Goal: Task Accomplishment & Management: Manage account settings

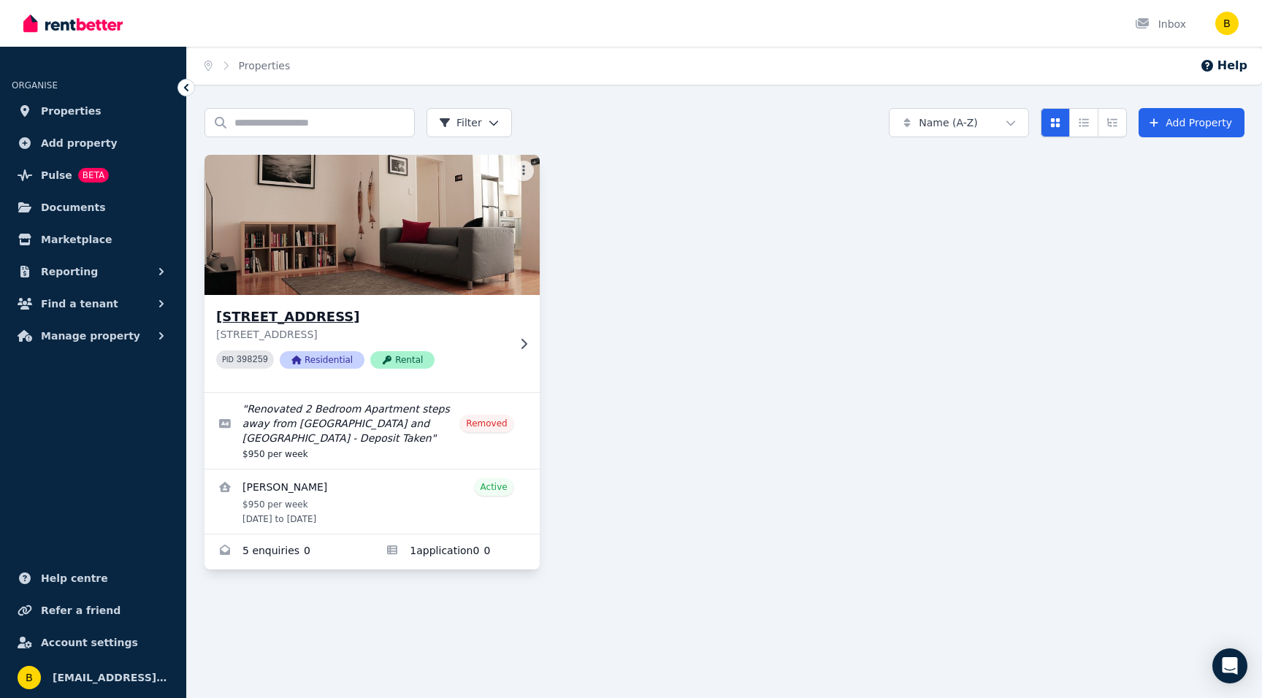
click at [358, 230] on img at bounding box center [372, 225] width 352 height 148
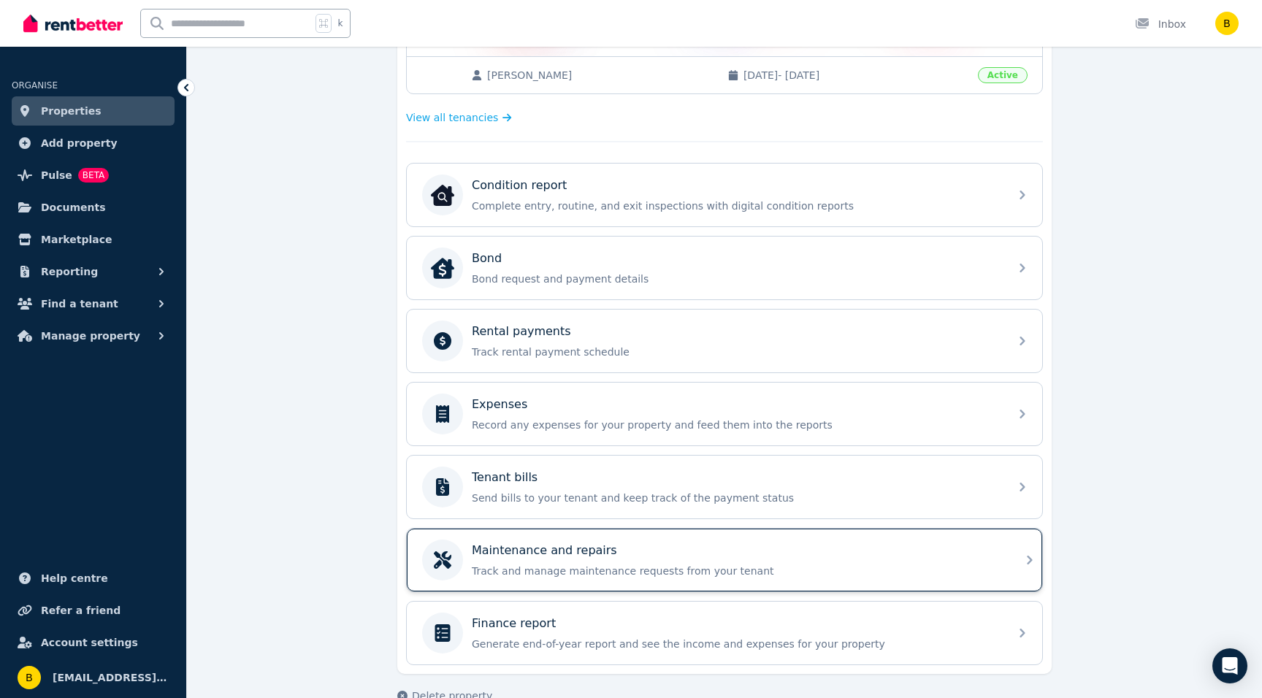
scroll to position [400, 0]
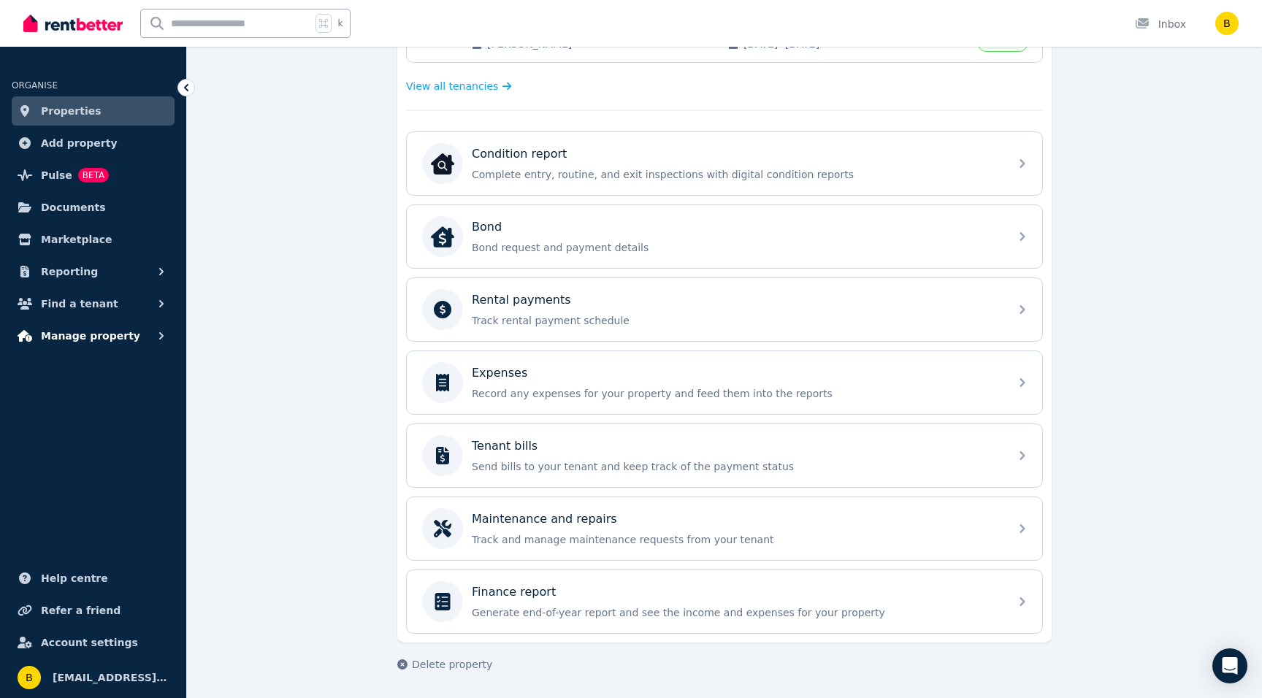
click at [71, 336] on span "Manage property" at bounding box center [90, 336] width 99 height 18
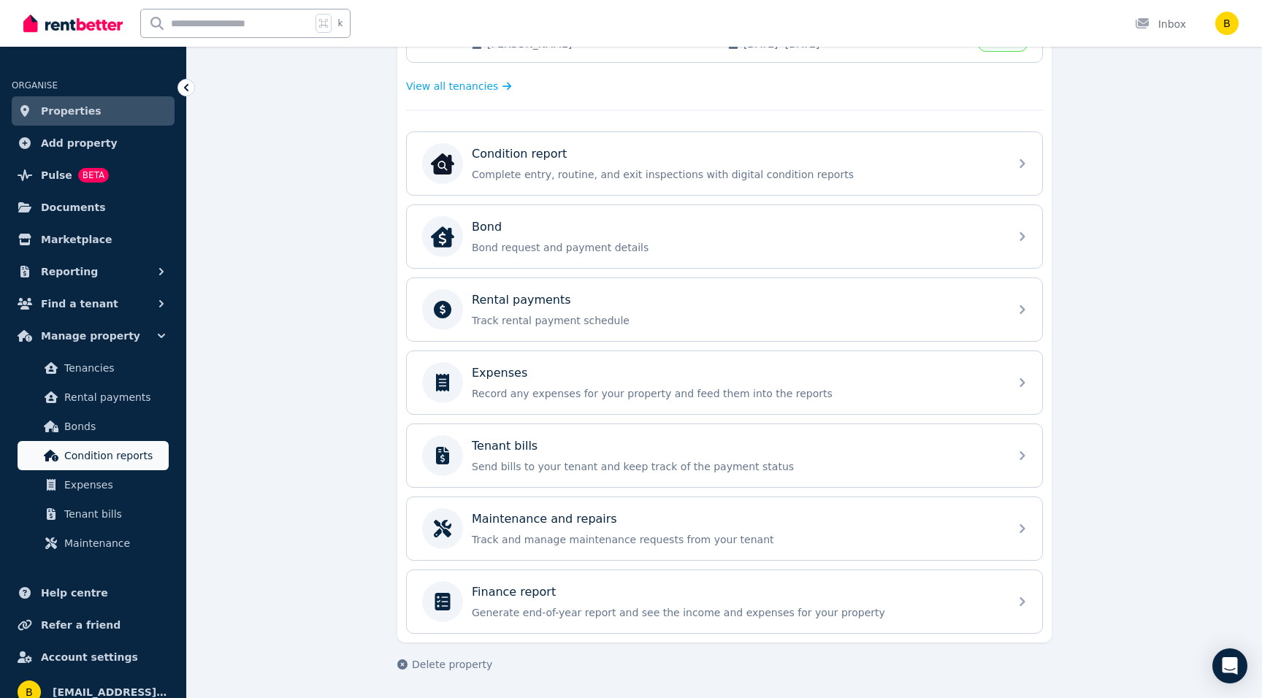
scroll to position [15, 0]
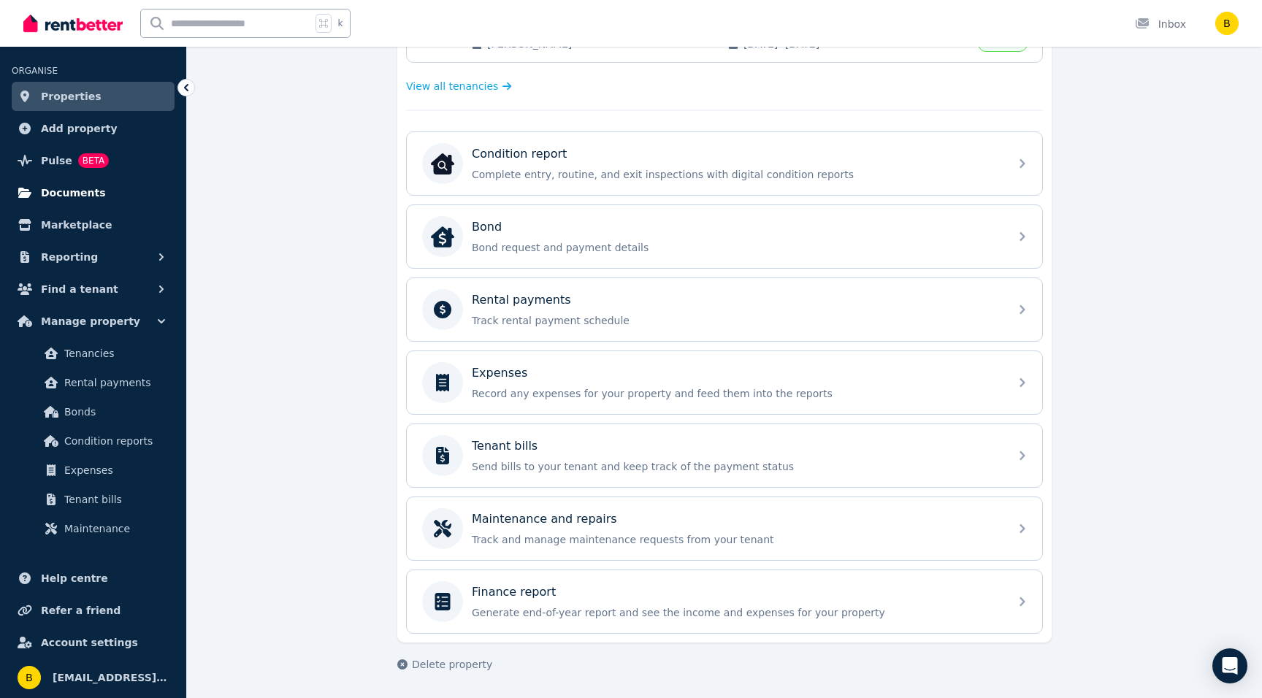
click at [38, 185] on link "Documents" at bounding box center [93, 192] width 163 height 29
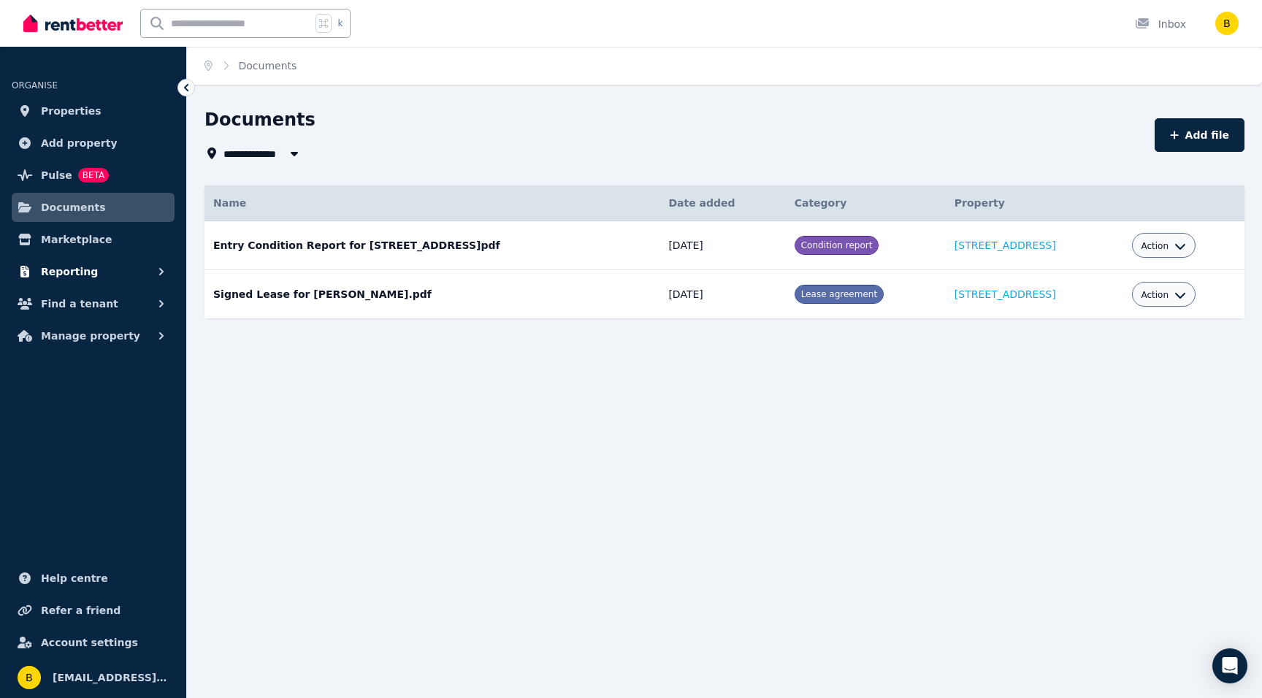
click at [58, 273] on span "Reporting" at bounding box center [69, 272] width 57 height 18
click at [51, 107] on span "Properties" at bounding box center [71, 111] width 61 height 18
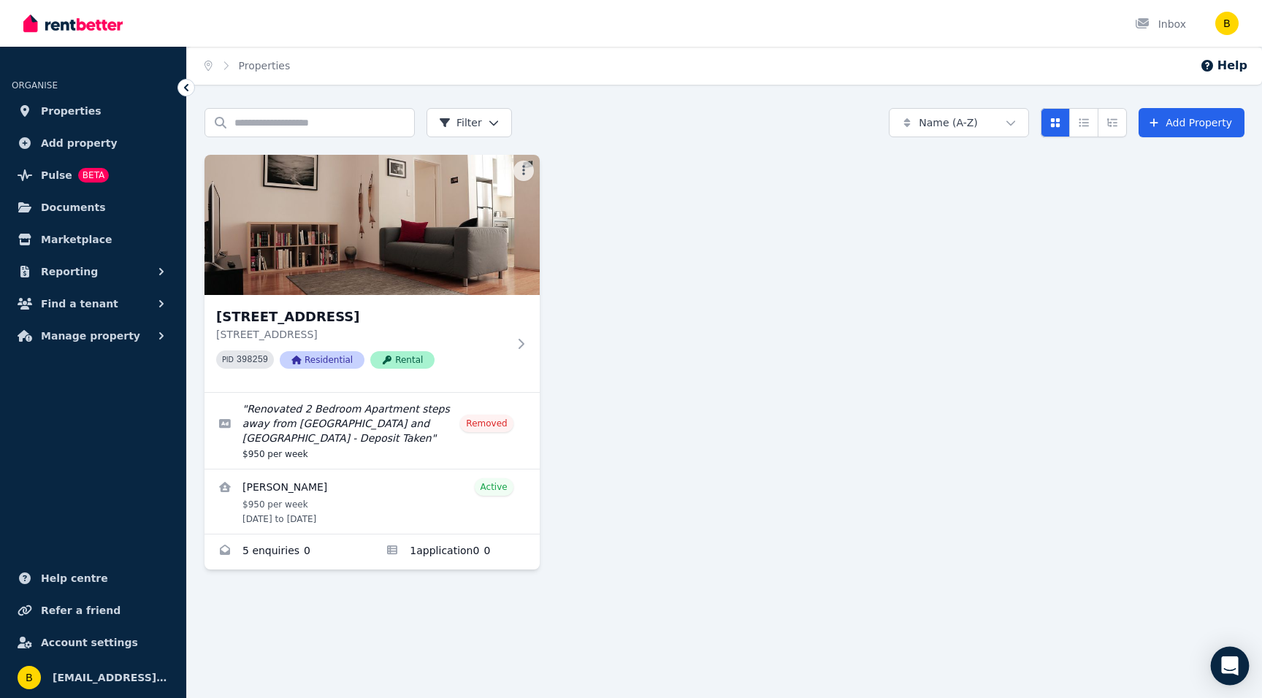
click at [1229, 662] on icon "Open Intercom Messenger" at bounding box center [1229, 666] width 17 height 19
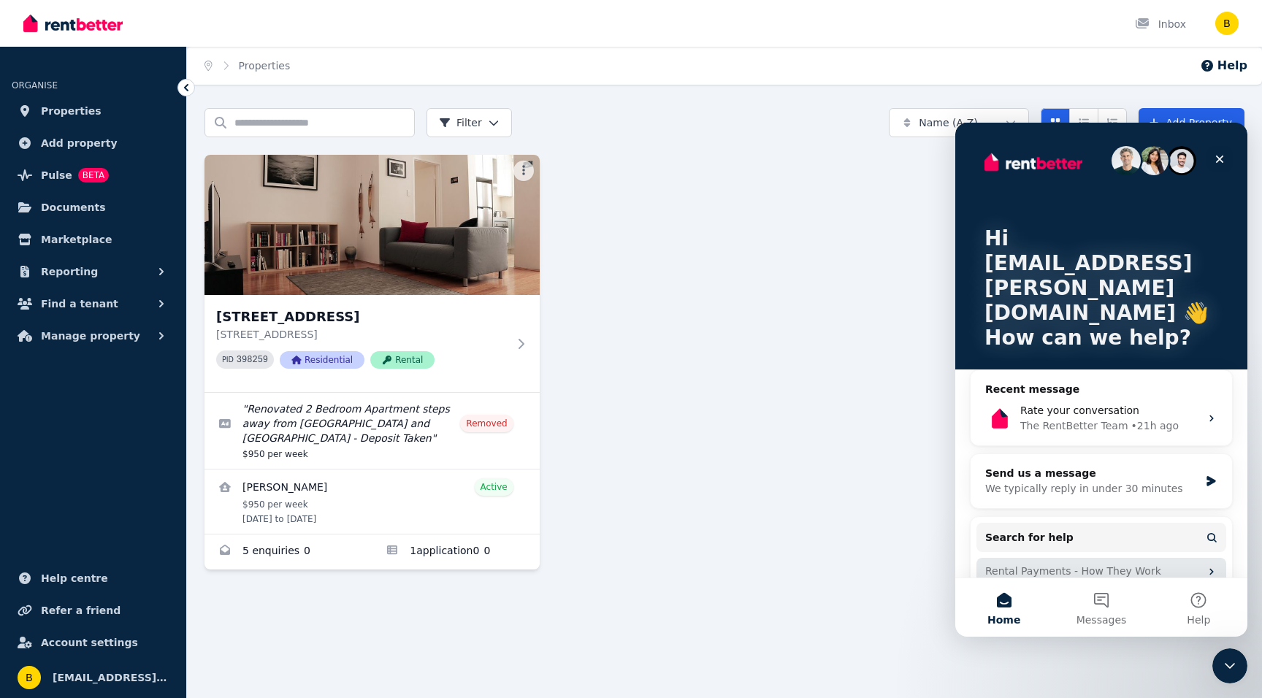
scroll to position [77, 0]
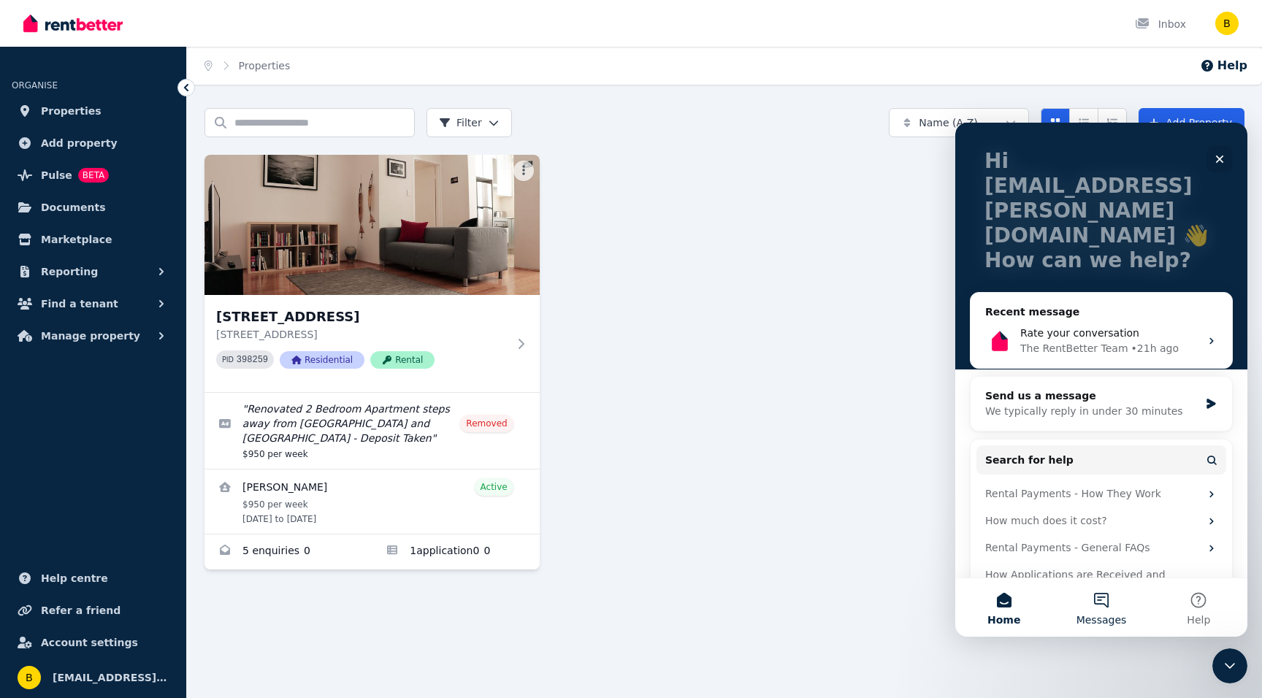
click at [1107, 606] on button "Messages" at bounding box center [1101, 607] width 97 height 58
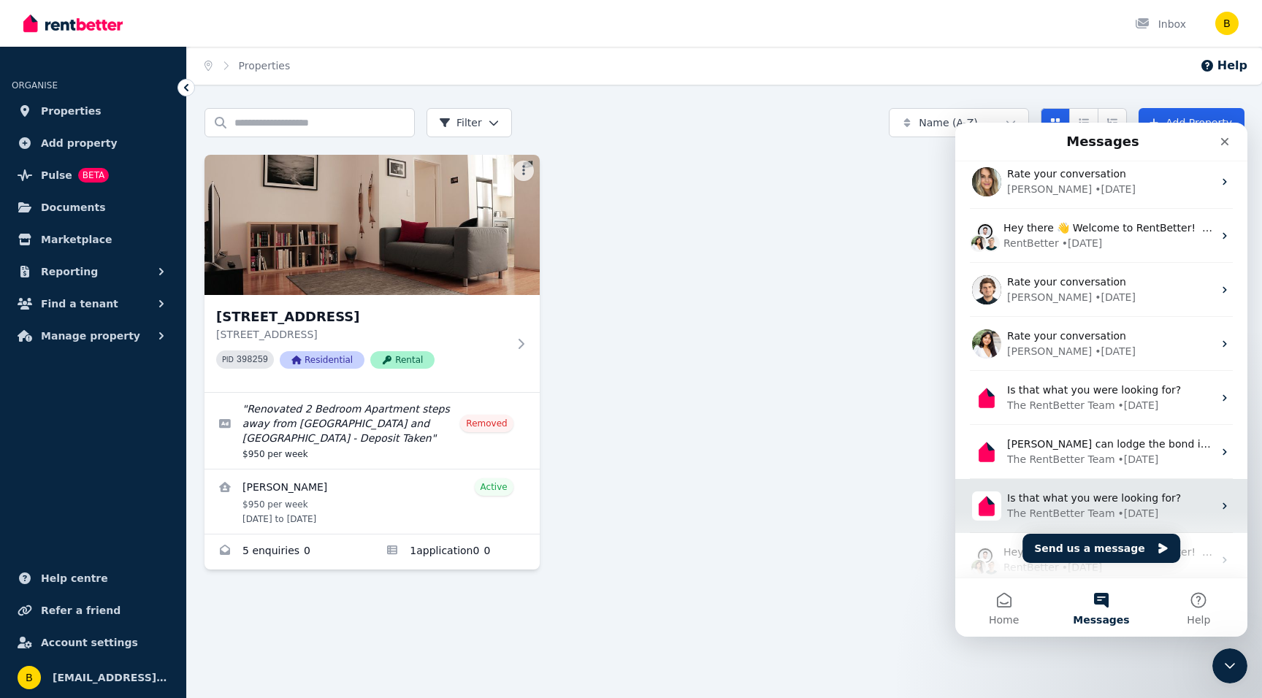
scroll to position [56, 0]
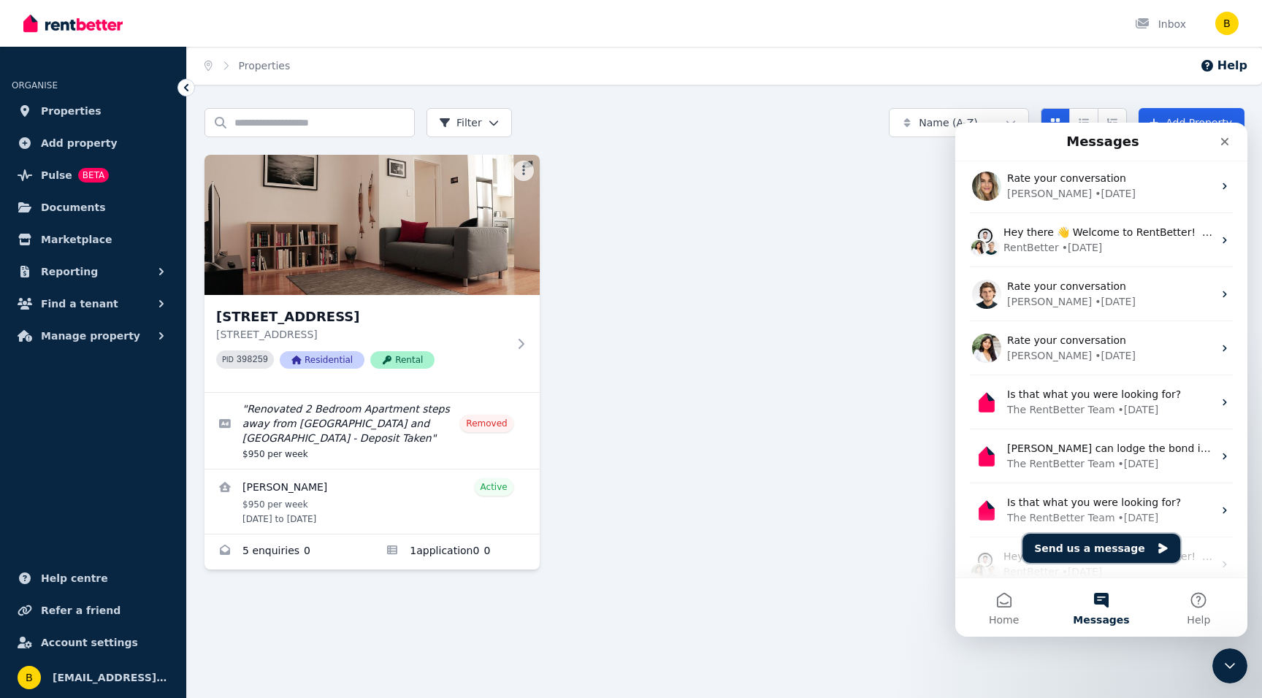
click at [1084, 550] on button "Send us a message" at bounding box center [1102, 548] width 158 height 29
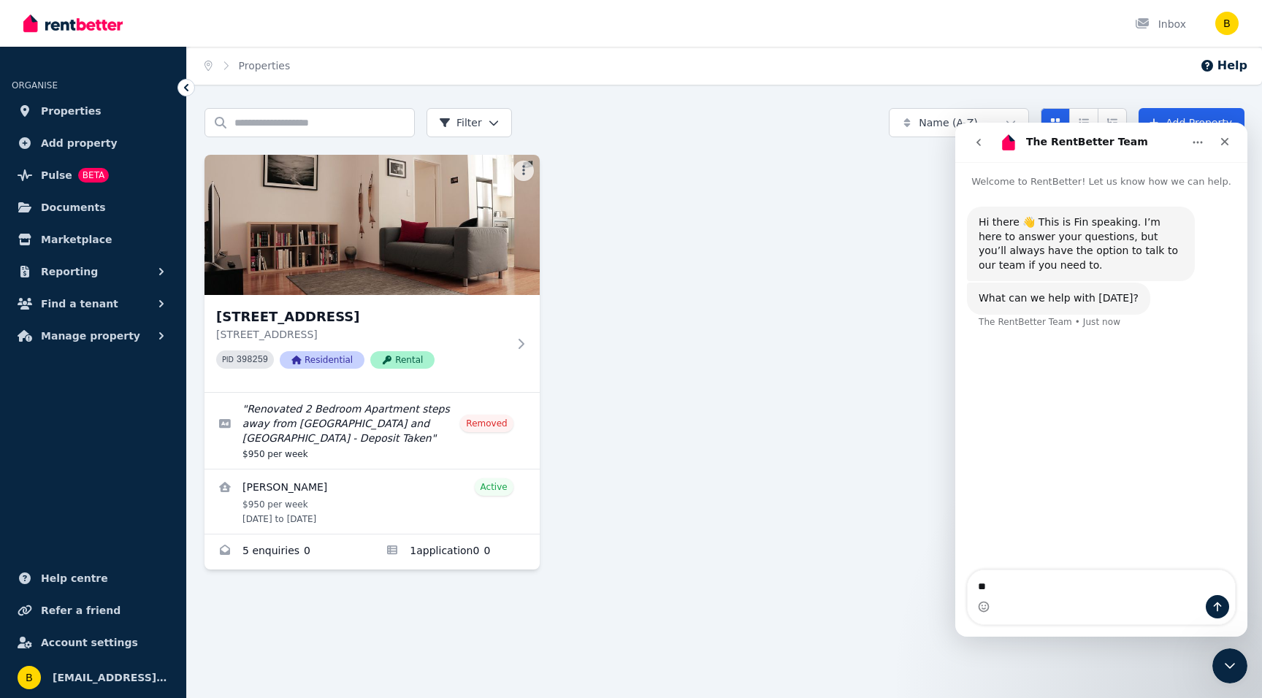
type textarea "*"
click at [1053, 583] on textarea "**********" at bounding box center [1101, 582] width 267 height 25
click at [1156, 585] on textarea "**********" at bounding box center [1101, 582] width 267 height 25
click at [1196, 586] on textarea "**********" at bounding box center [1101, 582] width 267 height 25
type textarea "**********"
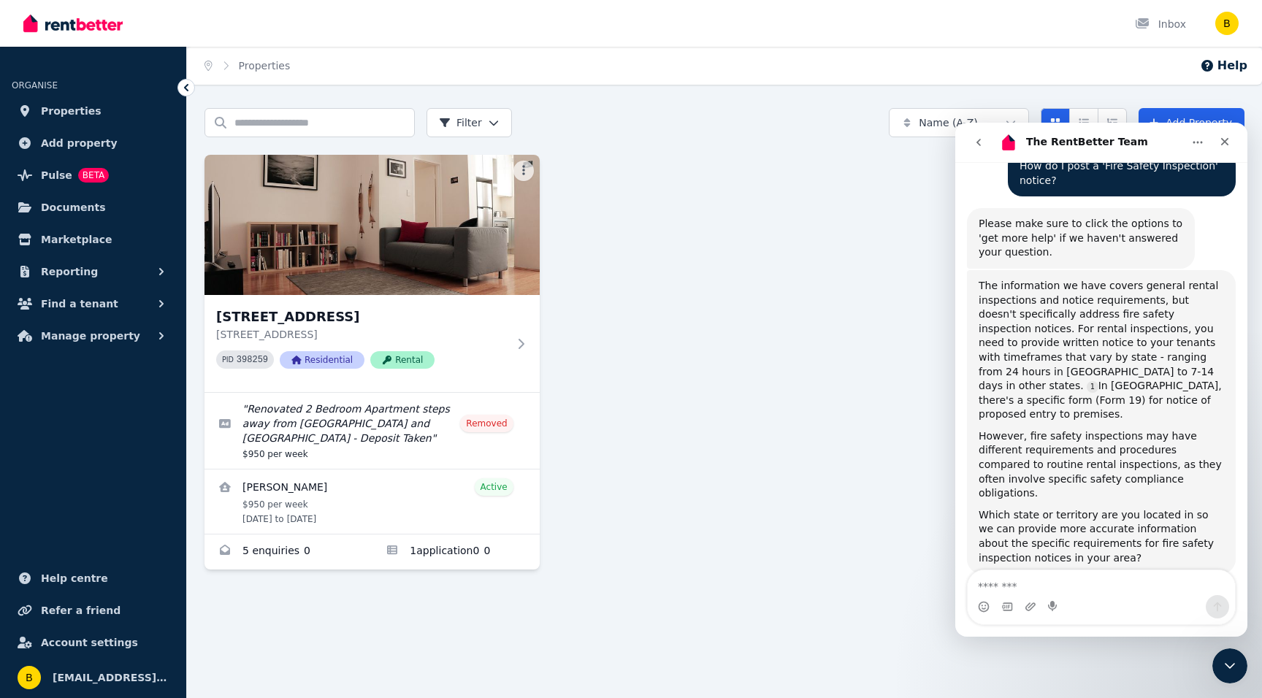
scroll to position [182, 0]
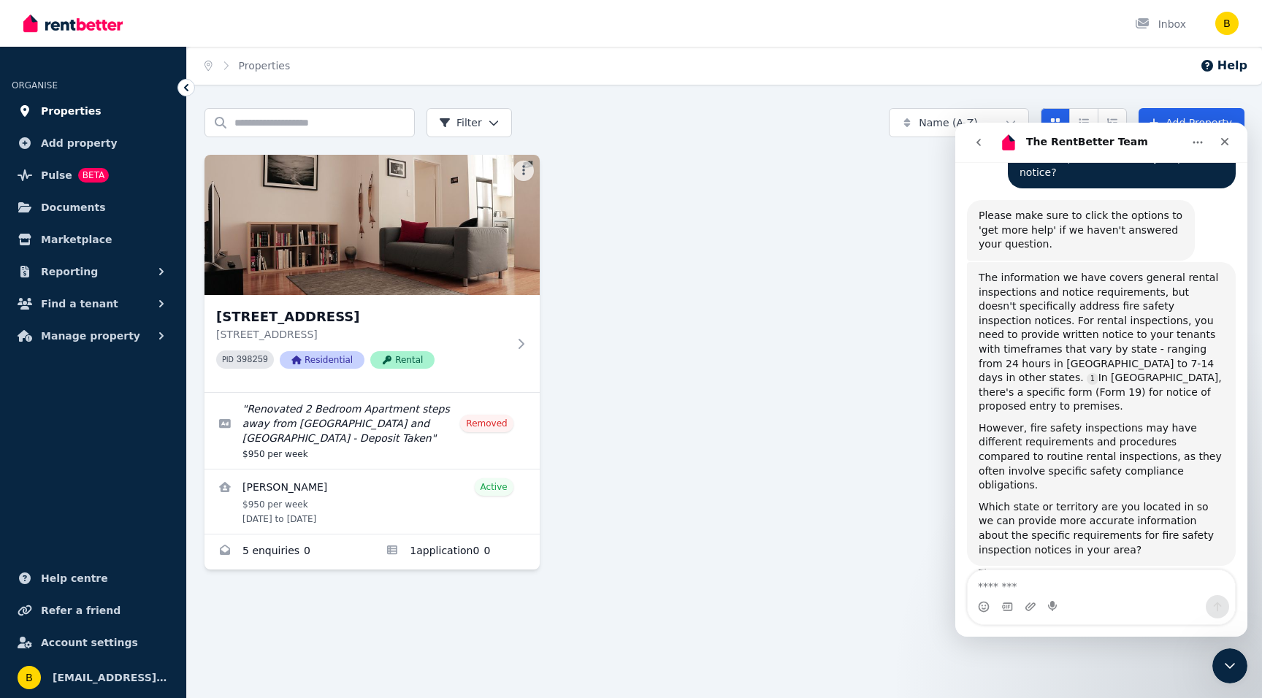
click at [50, 105] on span "Properties" at bounding box center [71, 111] width 61 height 18
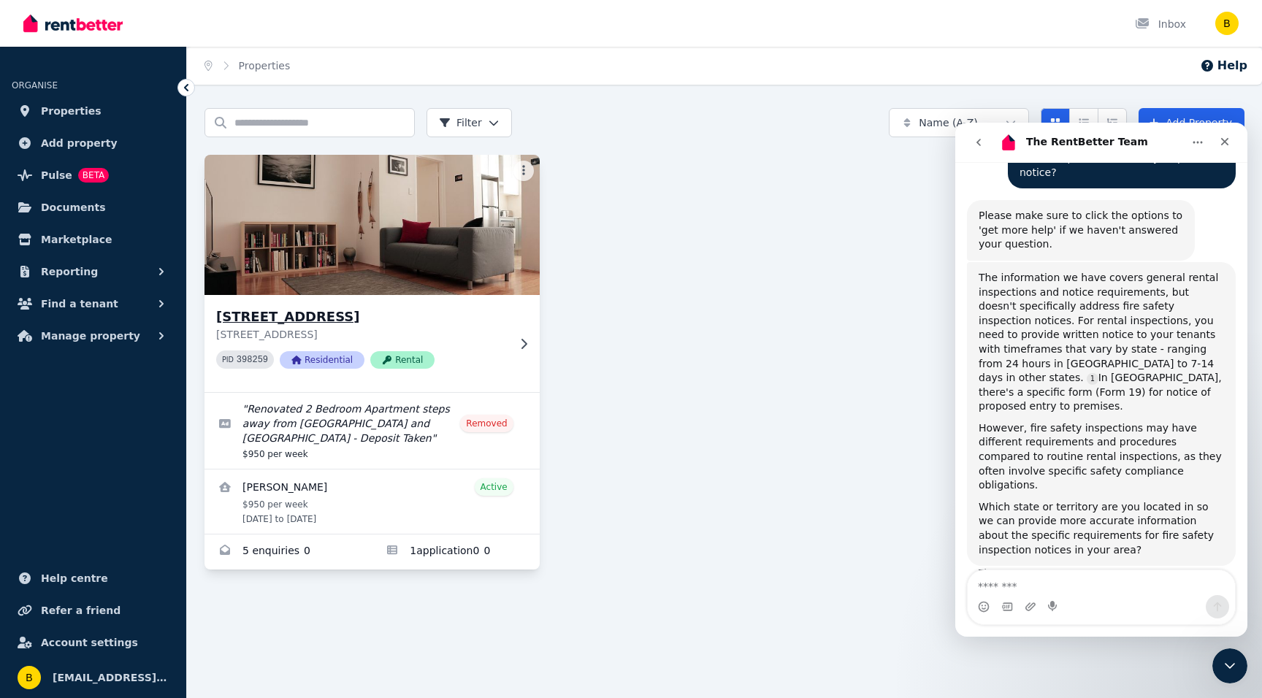
click at [358, 181] on img at bounding box center [372, 225] width 352 height 148
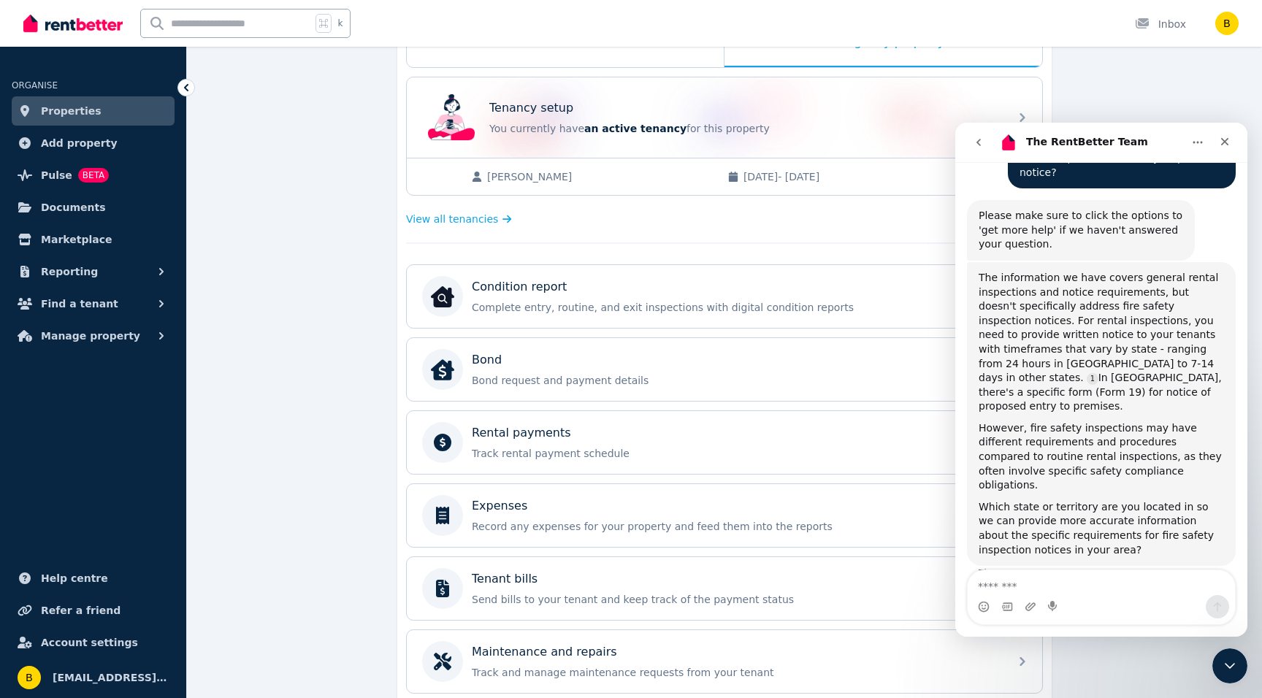
scroll to position [275, 0]
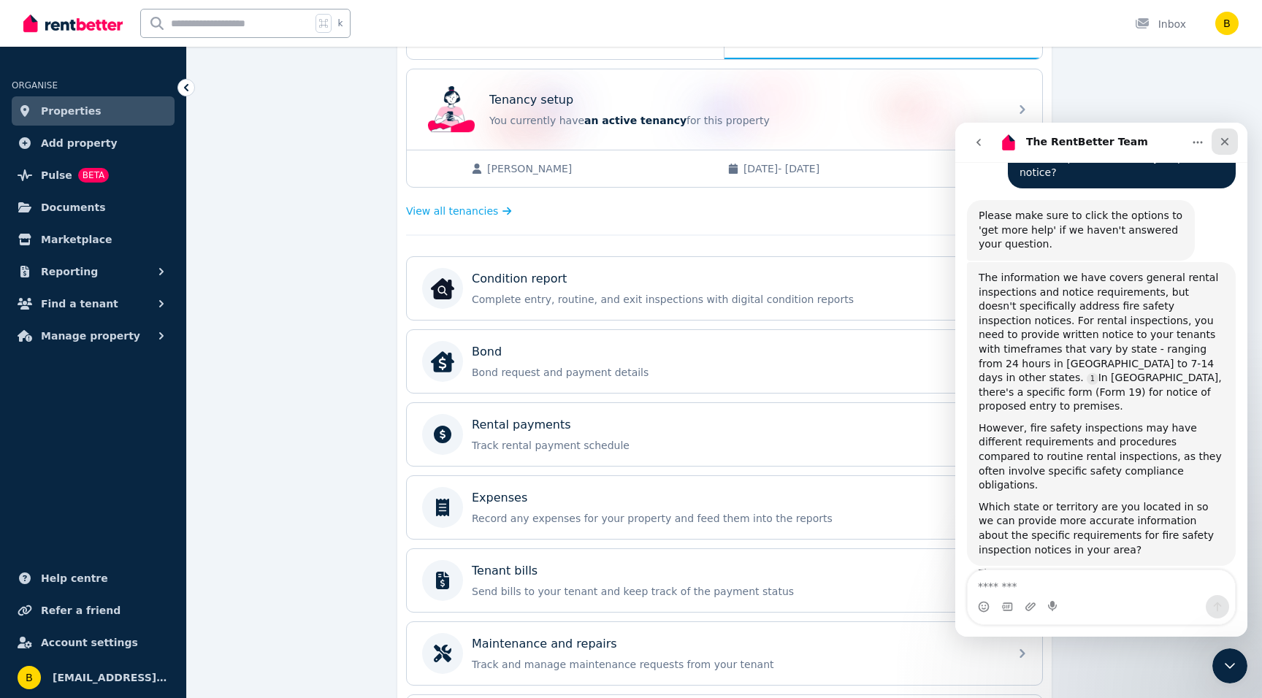
click at [1229, 134] on div "Close" at bounding box center [1225, 142] width 26 height 26
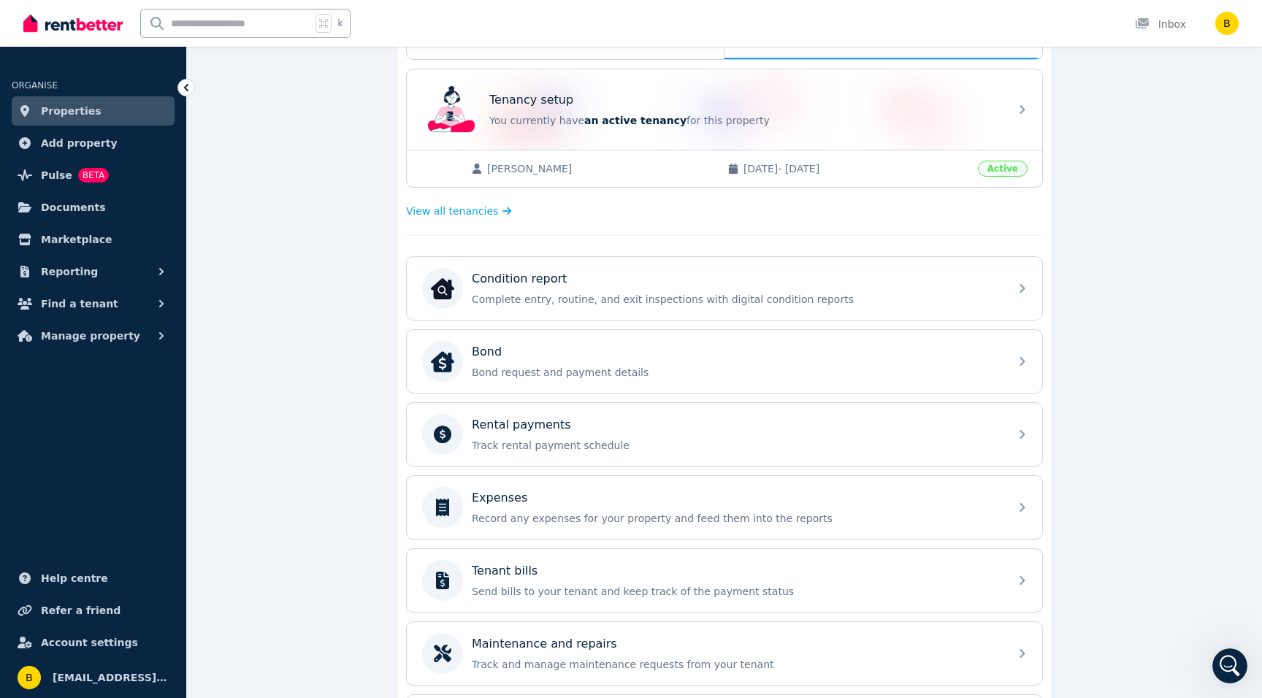
scroll to position [206, 0]
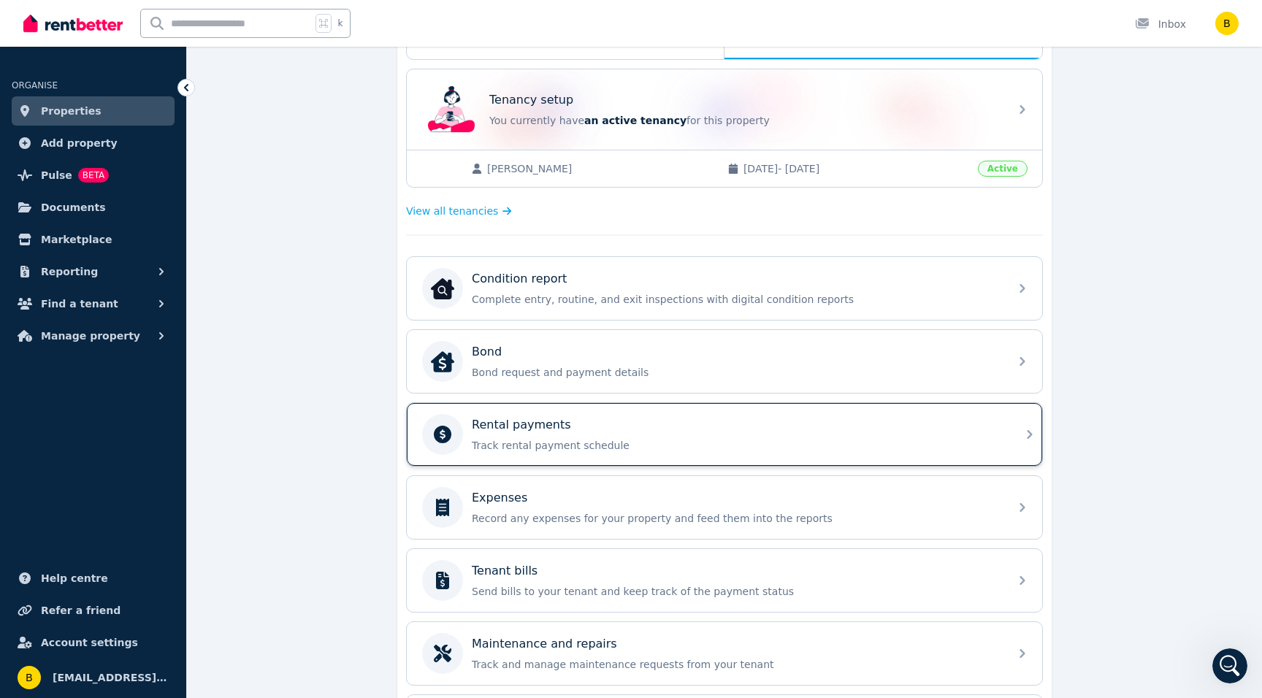
click at [595, 427] on div "Rental payments" at bounding box center [736, 425] width 529 height 18
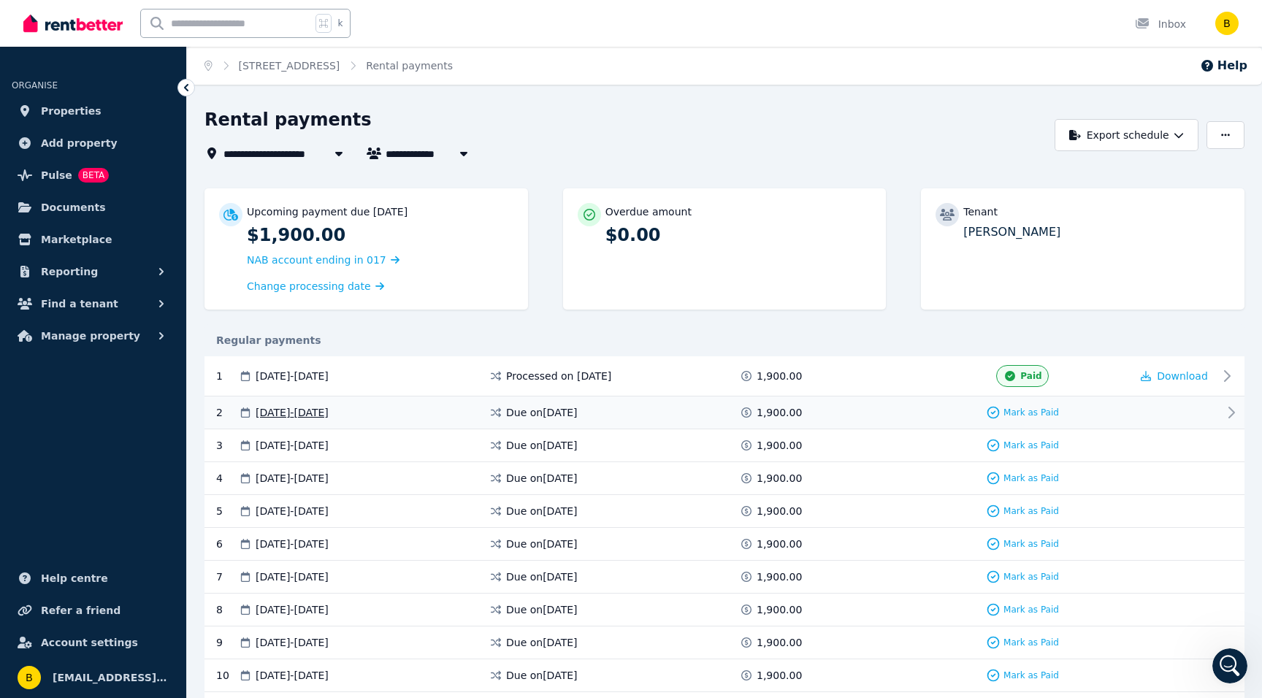
click at [265, 410] on span "[DATE] - [DATE]" at bounding box center [292, 412] width 73 height 15
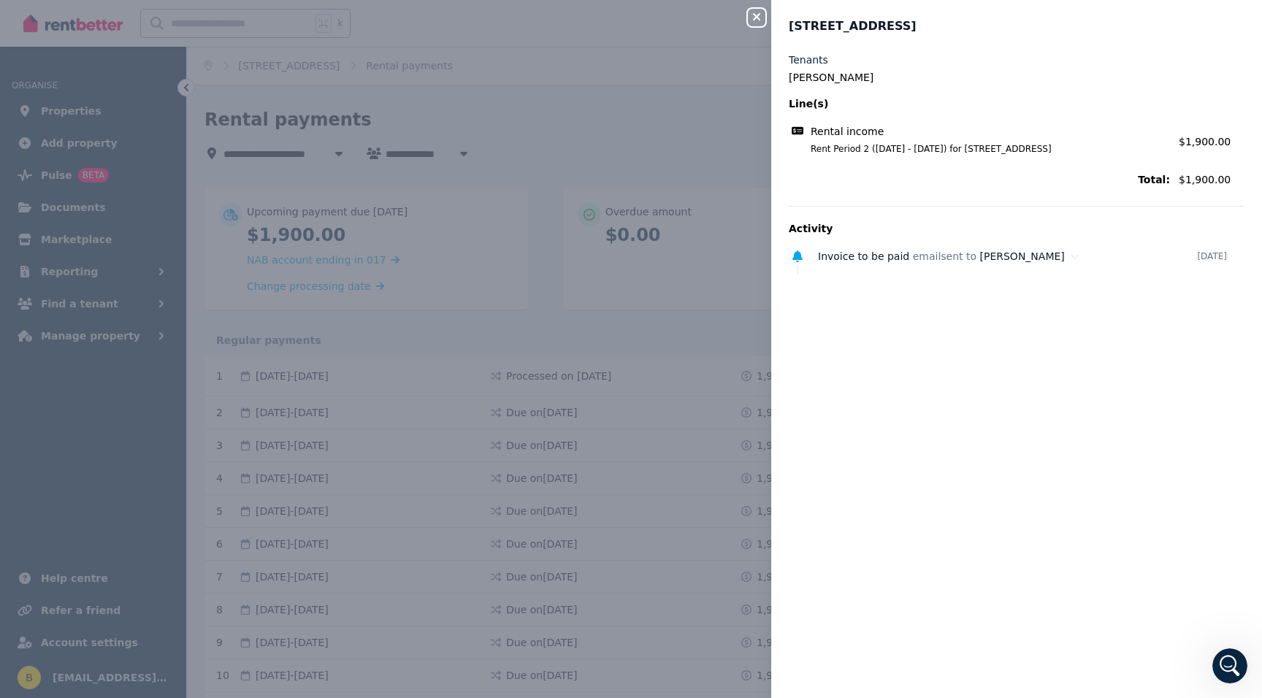
click at [750, 12] on icon "button" at bounding box center [757, 17] width 18 height 12
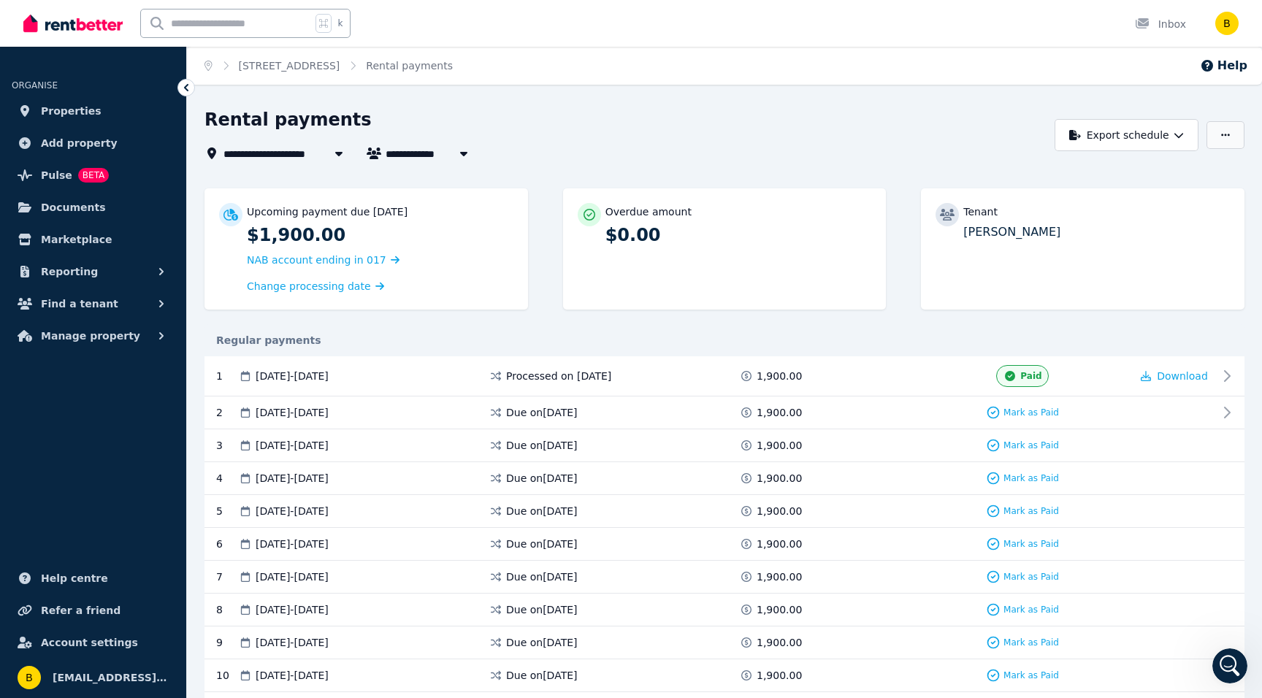
click at [1227, 135] on icon "button" at bounding box center [1225, 135] width 9 height 10
click at [958, 140] on div "**********" at bounding box center [626, 135] width 842 height 54
click at [1166, 129] on button "Export schedule" at bounding box center [1127, 135] width 144 height 32
click at [944, 137] on div "**********" at bounding box center [626, 135] width 842 height 54
click at [402, 156] on span "[PERSON_NAME]" at bounding box center [441, 154] width 111 height 18
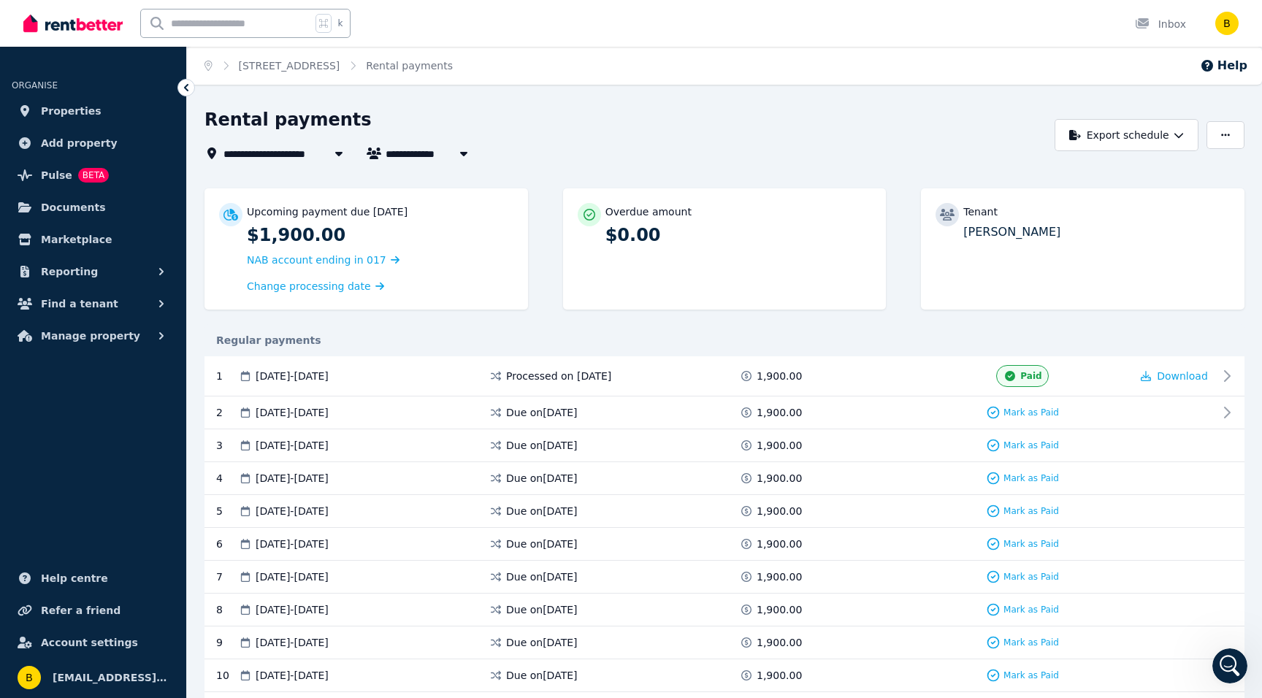
type input "**********"
click at [578, 146] on div "**********" at bounding box center [626, 154] width 842 height 18
click at [41, 204] on span "Documents" at bounding box center [73, 208] width 65 height 18
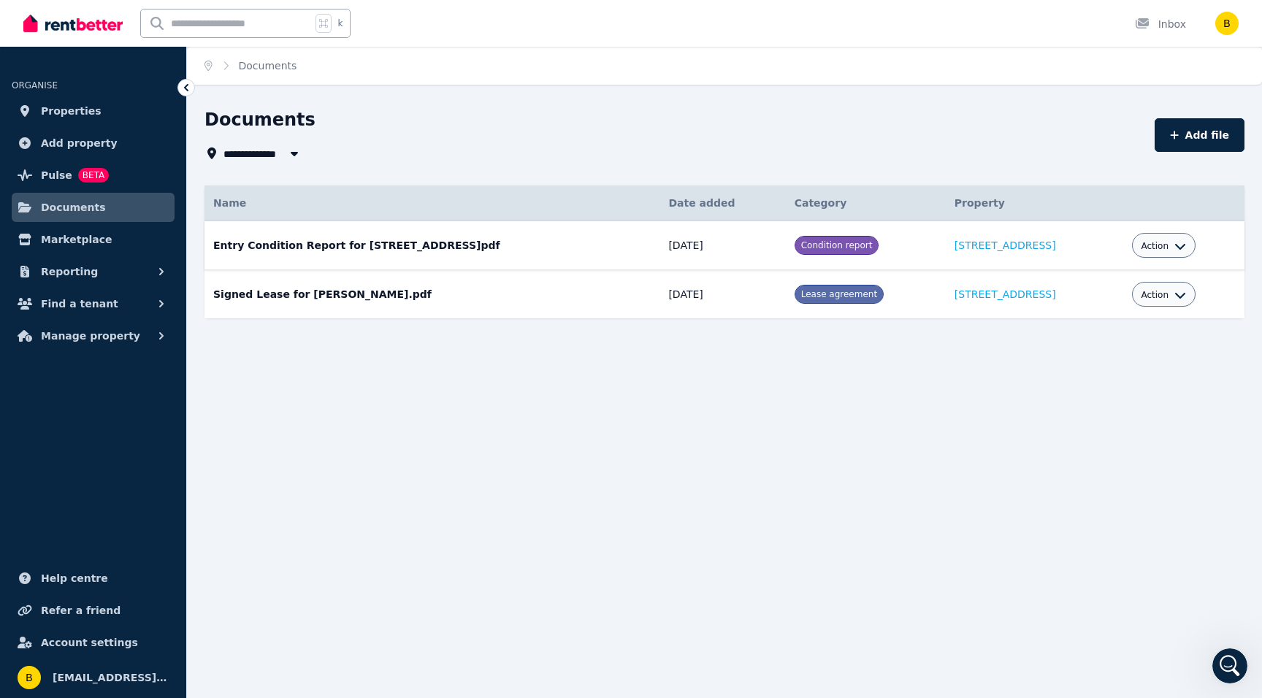
click at [979, 251] on td "[STREET_ADDRESS]" at bounding box center [1035, 245] width 178 height 49
click at [968, 244] on link "[STREET_ADDRESS]" at bounding box center [1006, 246] width 102 height 12
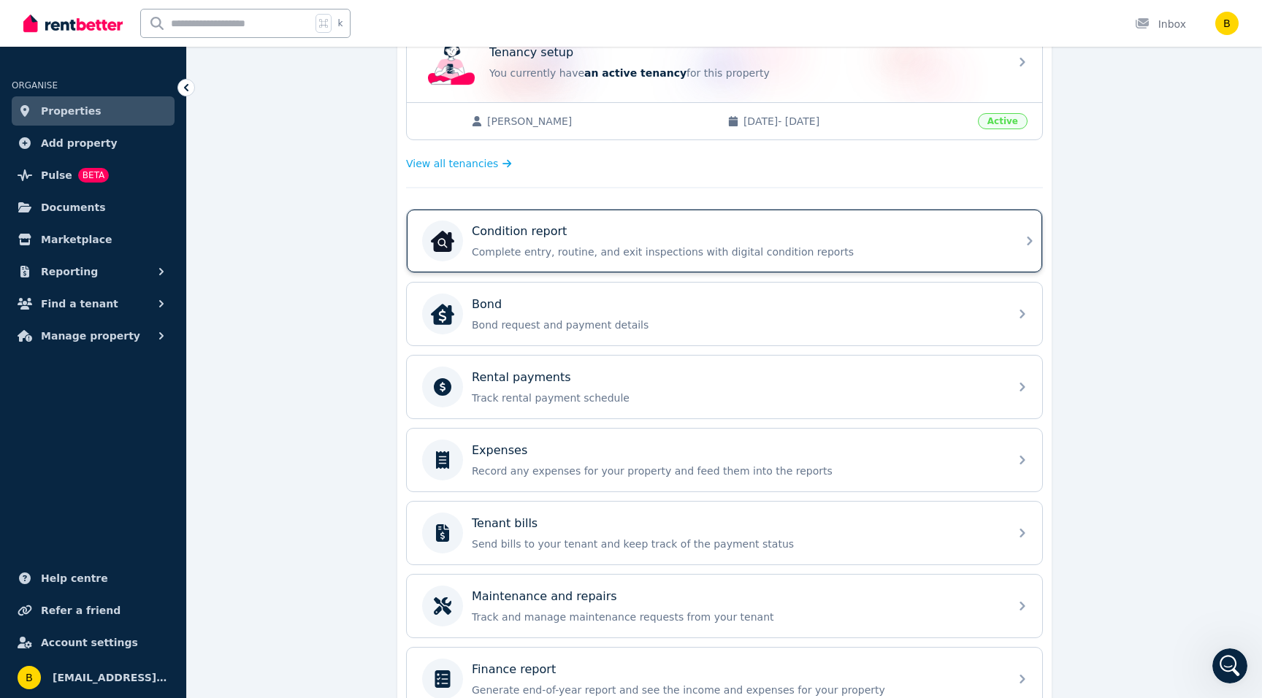
scroll to position [324, 0]
click at [700, 241] on div "Condition report Complete entry, routine, and exit inspections with digital con…" at bounding box center [736, 240] width 529 height 37
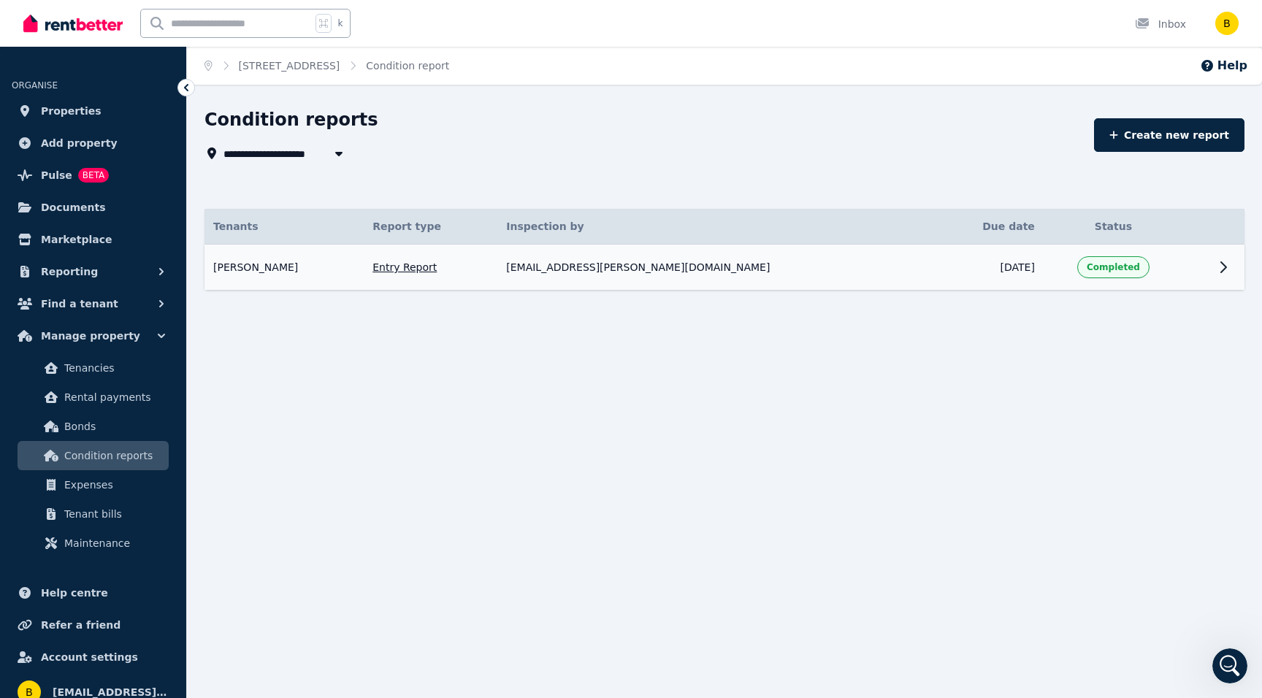
click at [1091, 262] on span "Completed" at bounding box center [1113, 267] width 53 height 12
click at [1220, 272] on icon at bounding box center [1224, 268] width 18 height 18
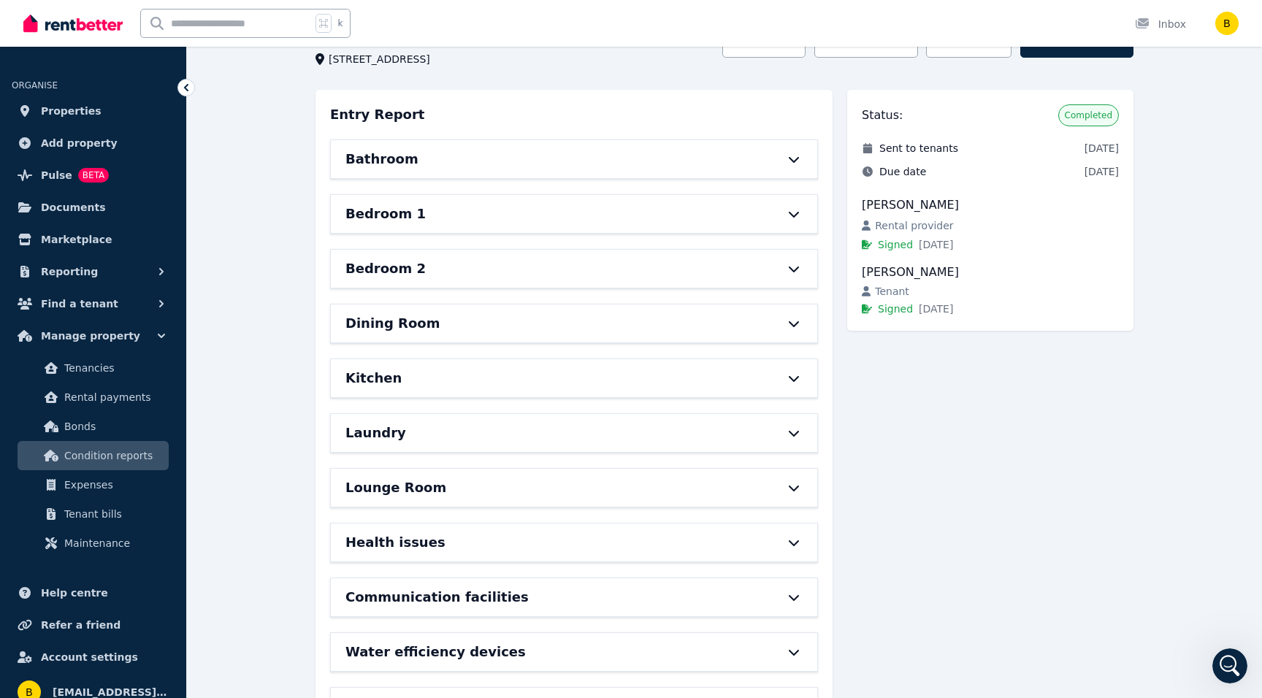
scroll to position [163, 0]
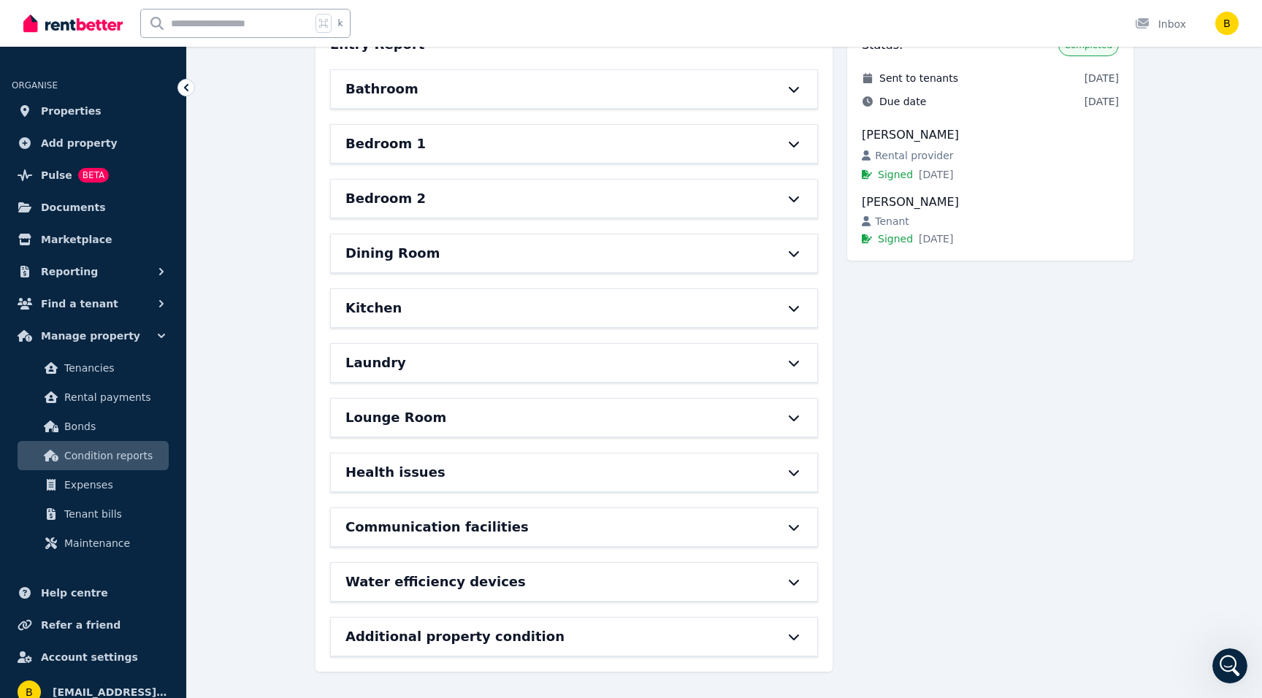
click at [396, 418] on h6 "Lounge Room" at bounding box center [395, 418] width 101 height 20
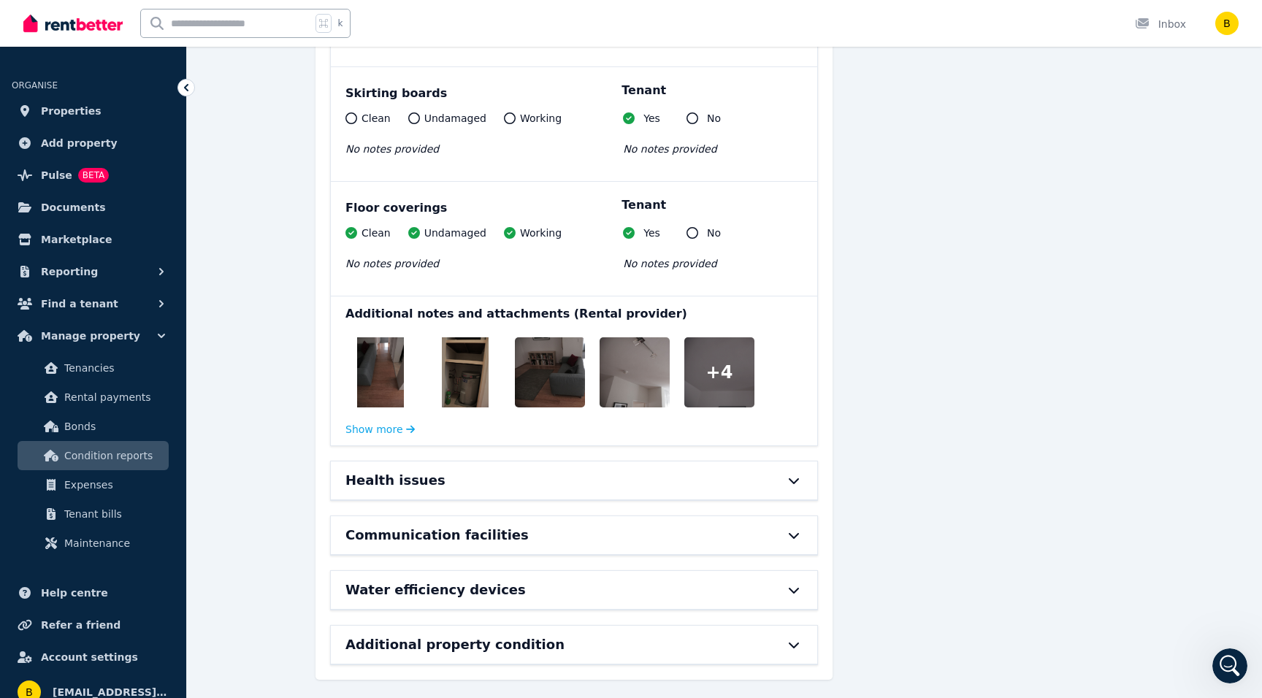
scroll to position [1229, 0]
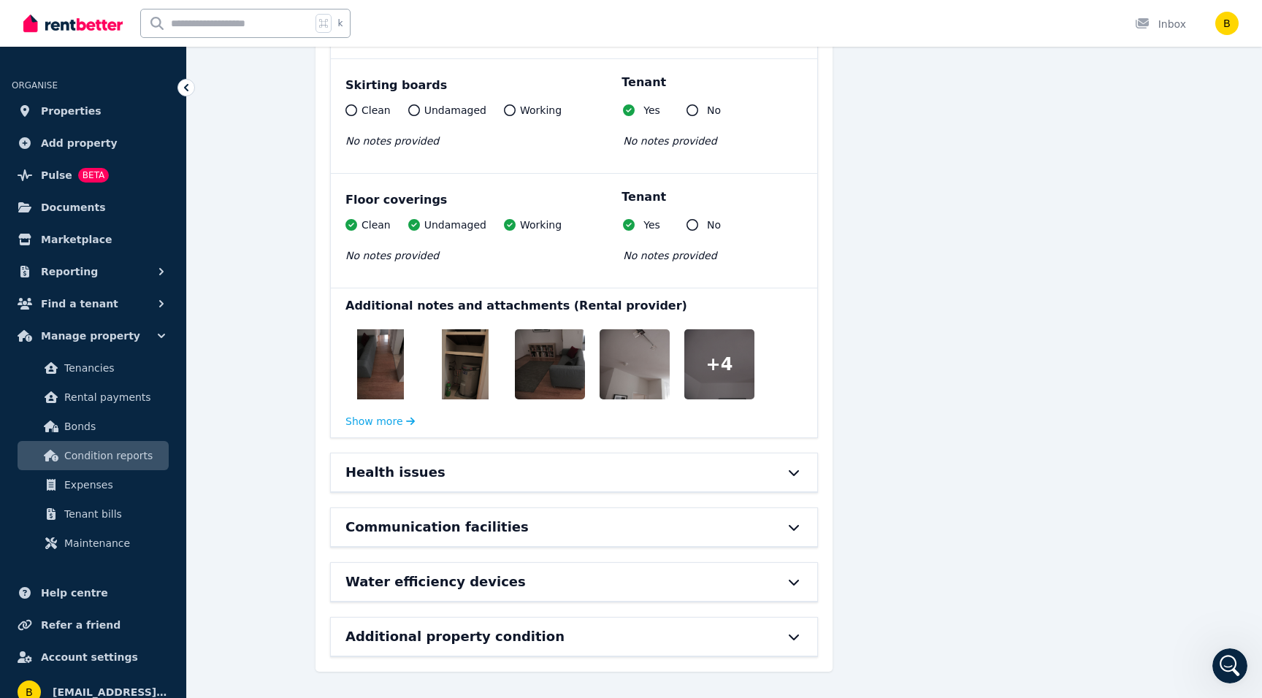
click at [383, 361] on img at bounding box center [380, 364] width 47 height 70
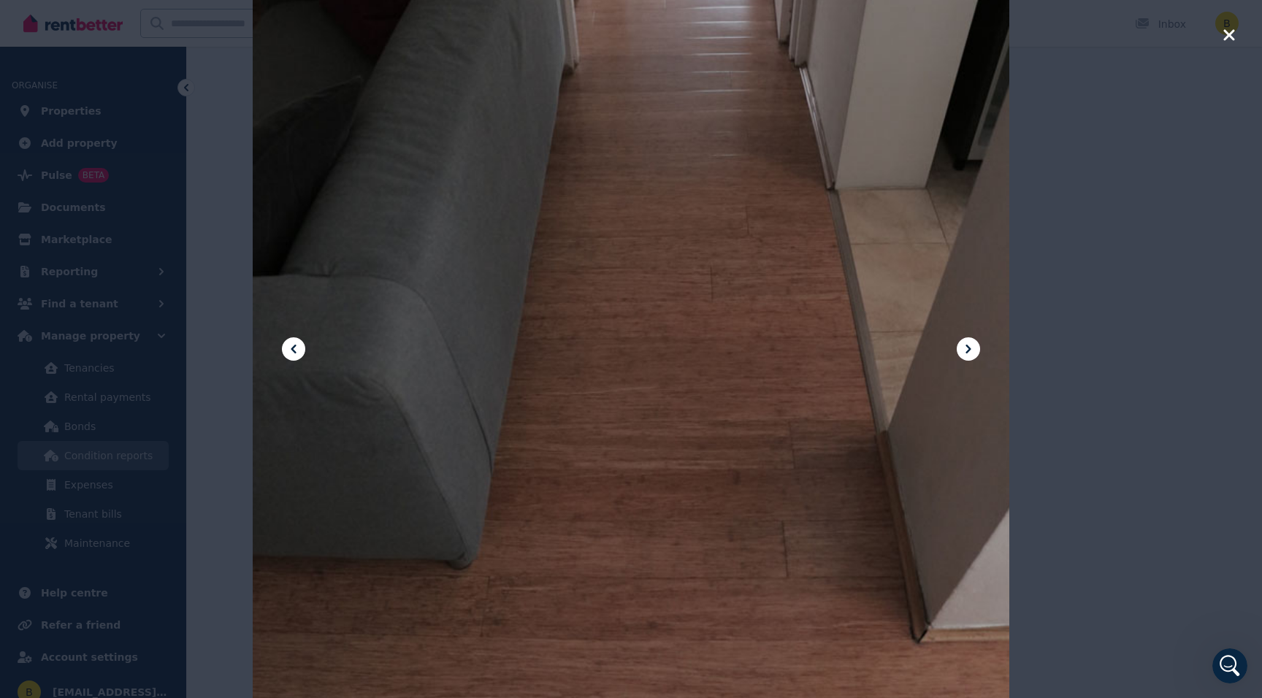
click at [968, 346] on icon at bounding box center [968, 349] width 5 height 9
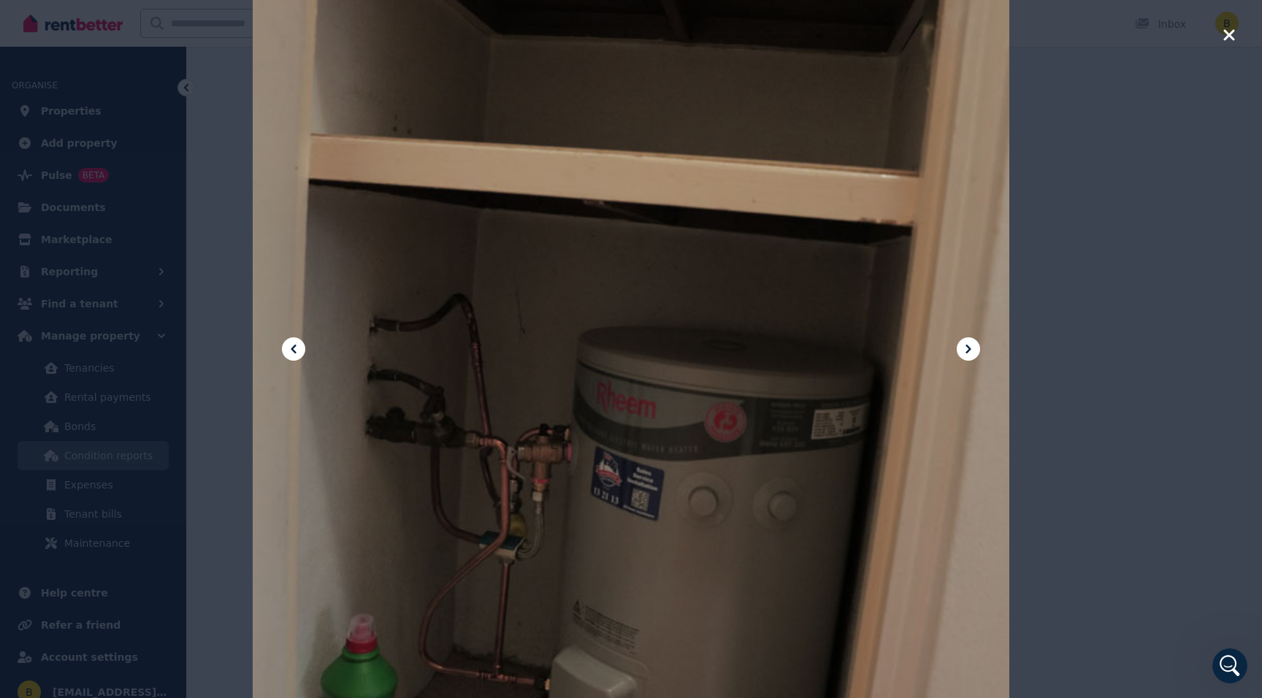
click at [971, 356] on icon at bounding box center [969, 349] width 18 height 18
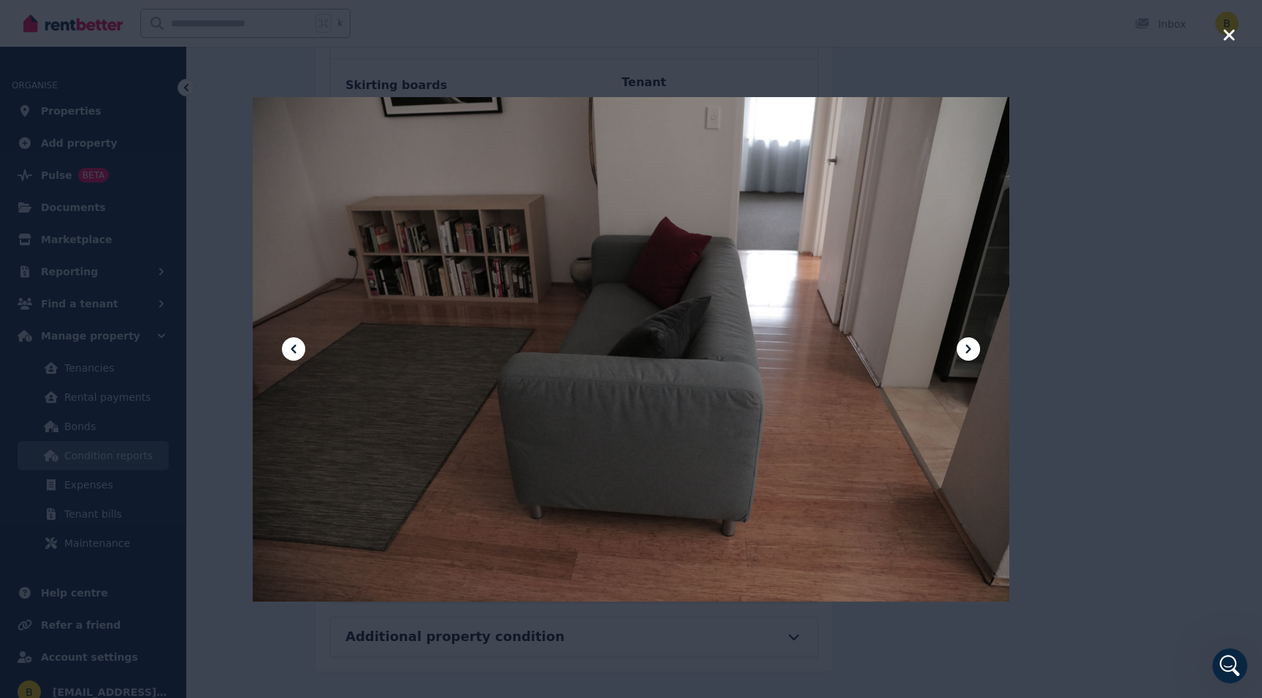
click at [971, 354] on icon at bounding box center [969, 349] width 18 height 18
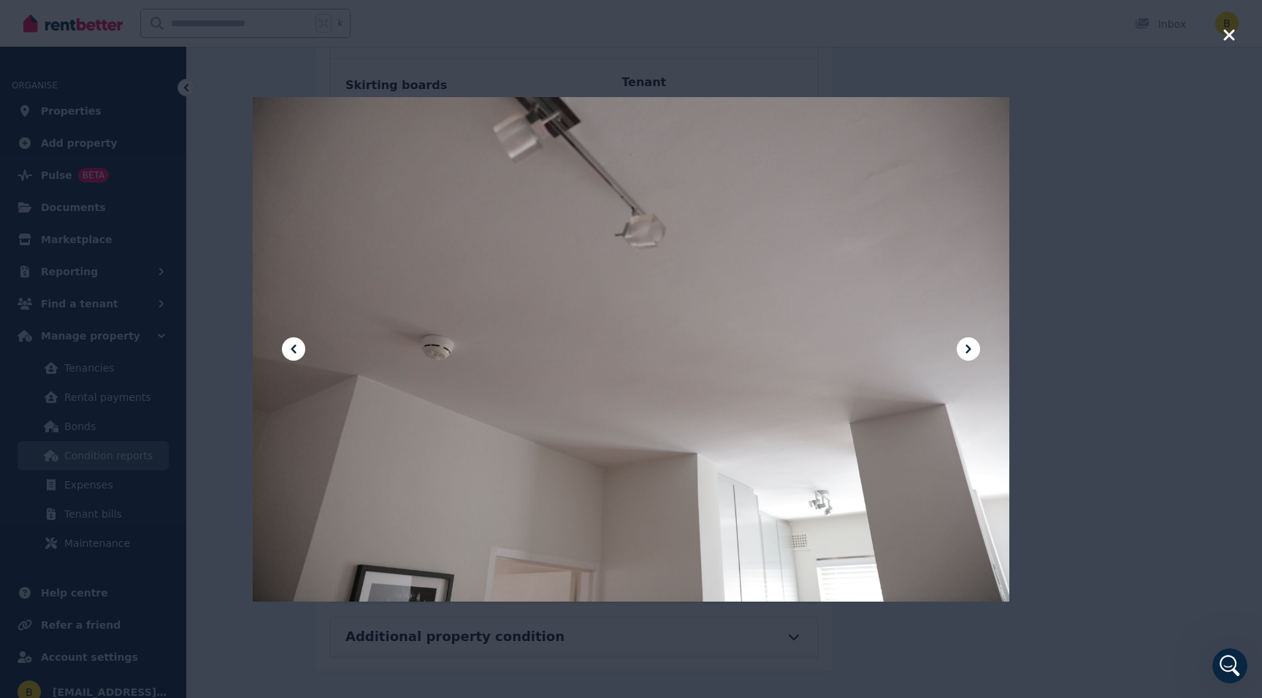
click at [971, 354] on icon at bounding box center [969, 349] width 18 height 18
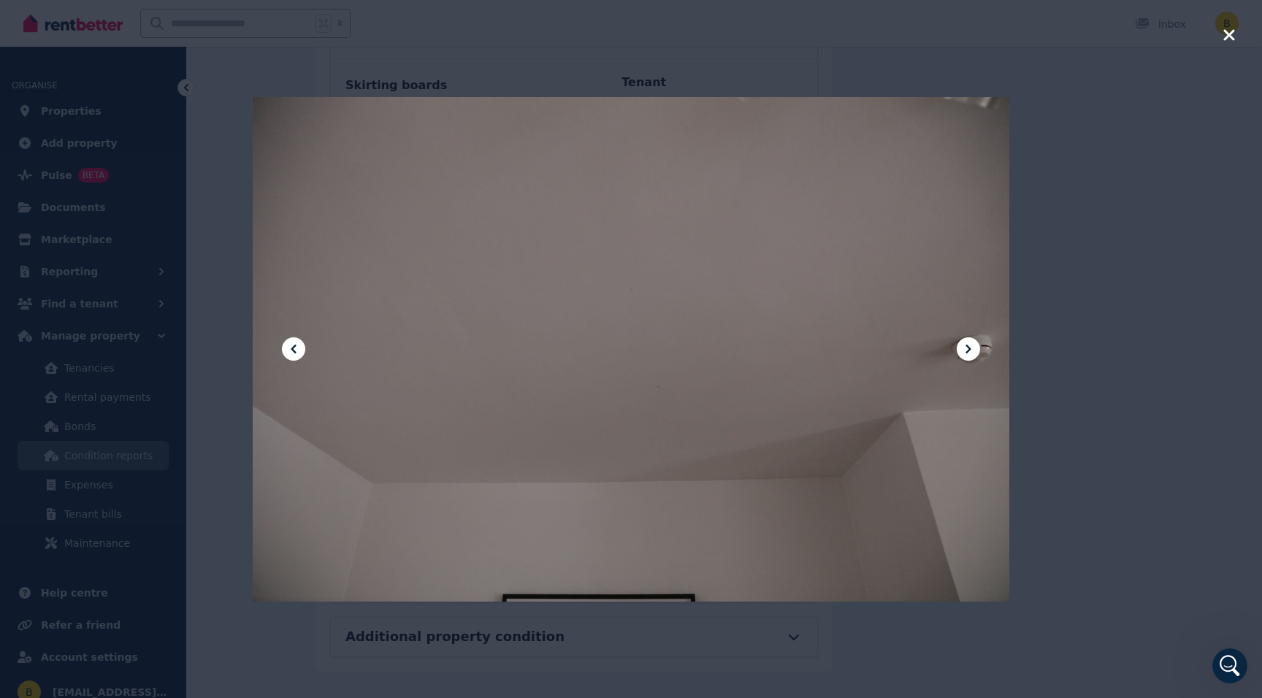
click at [971, 354] on icon at bounding box center [969, 349] width 18 height 18
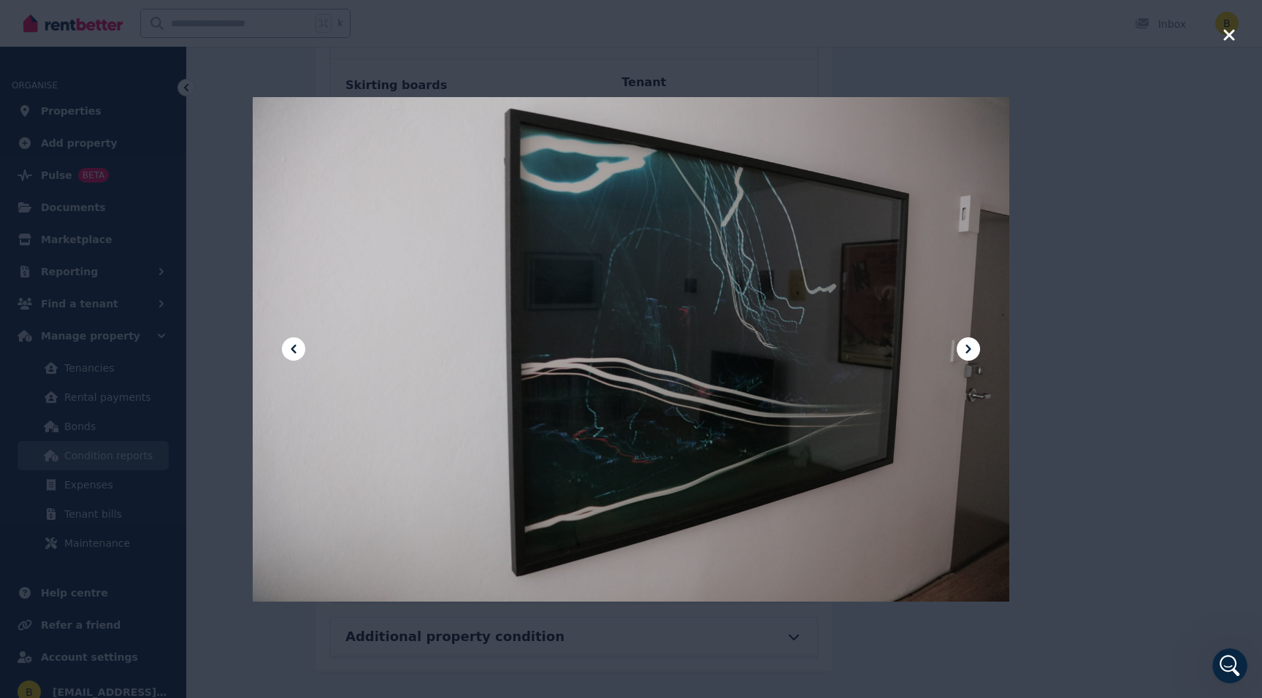
click at [971, 354] on icon at bounding box center [969, 349] width 18 height 18
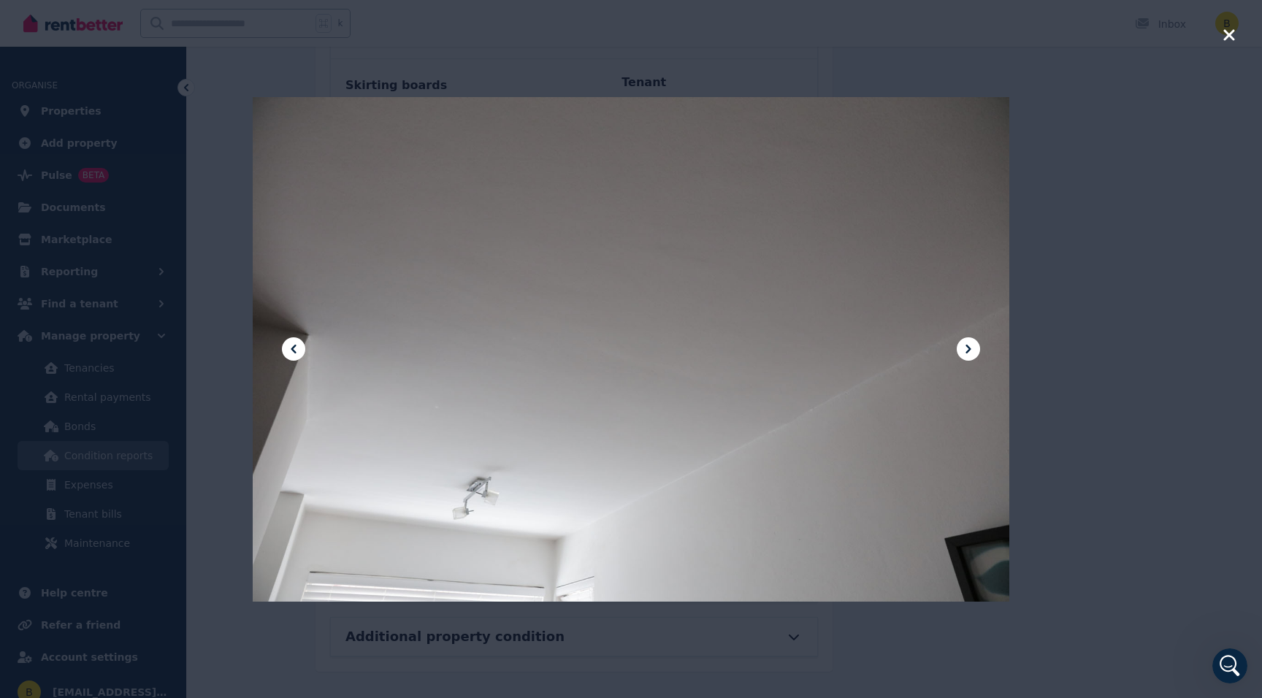
click at [971, 354] on icon at bounding box center [969, 349] width 18 height 18
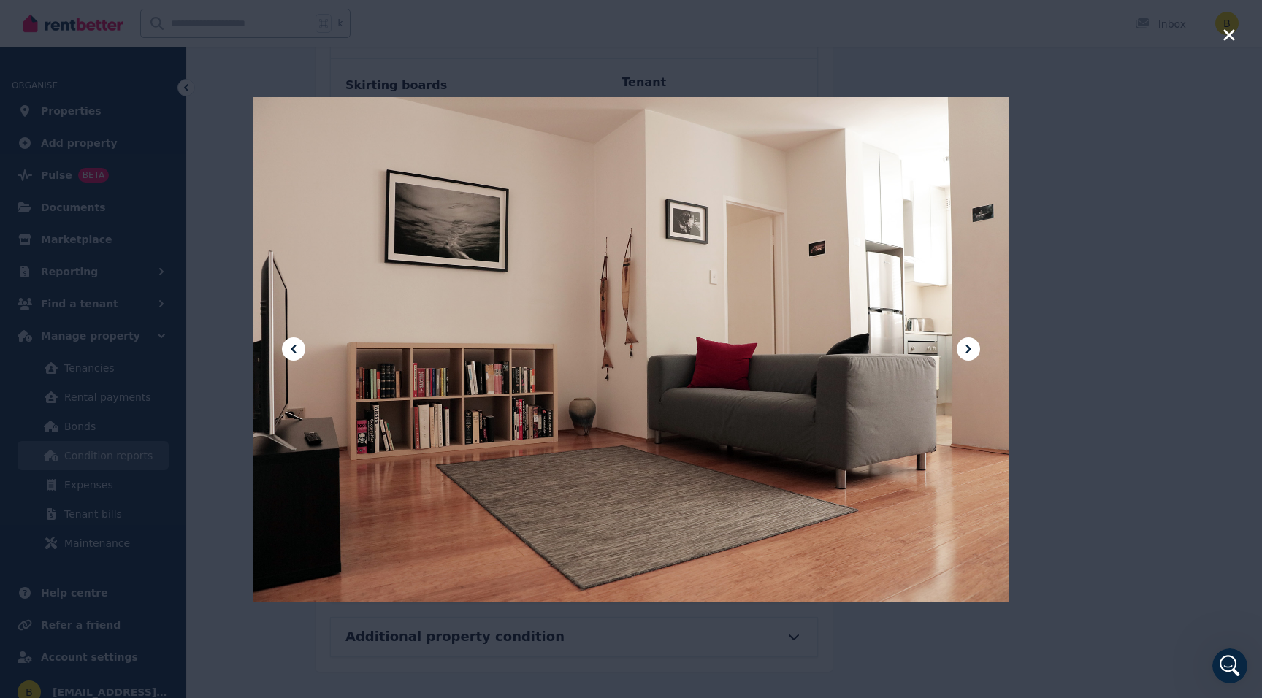
click at [971, 352] on icon at bounding box center [969, 349] width 18 height 18
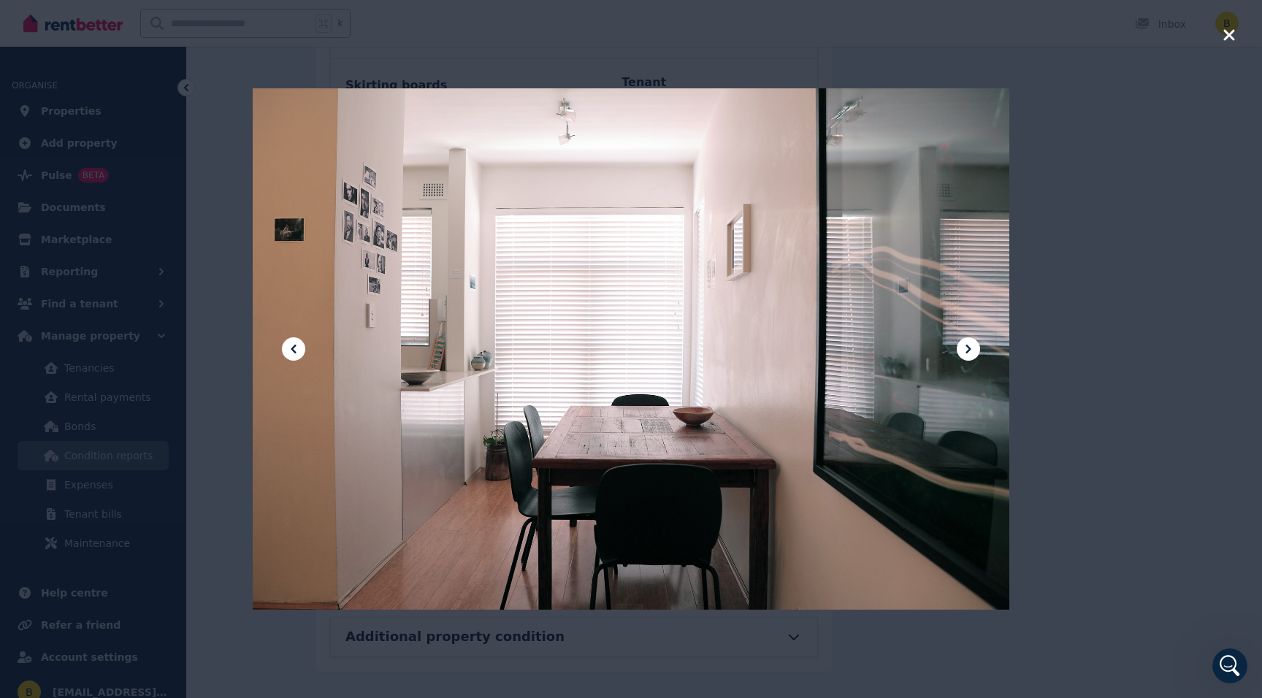
click at [971, 352] on icon at bounding box center [969, 349] width 18 height 18
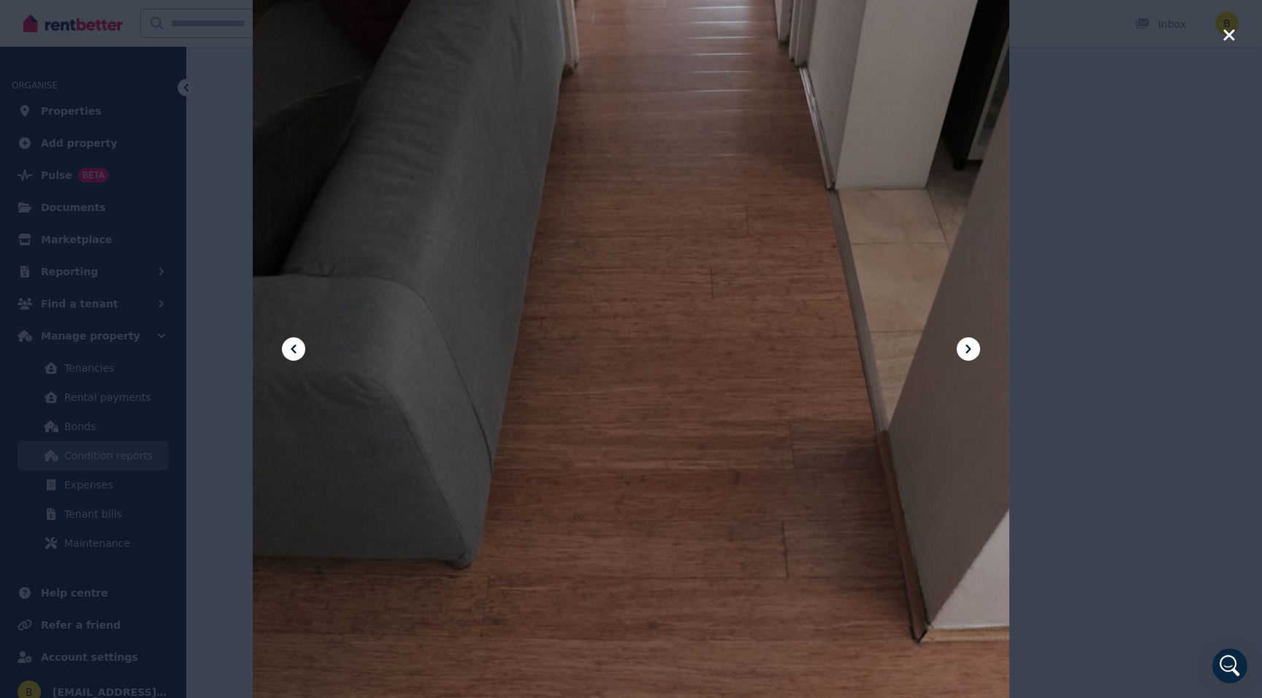
click at [1228, 33] on icon "button" at bounding box center [1228, 34] width 11 height 11
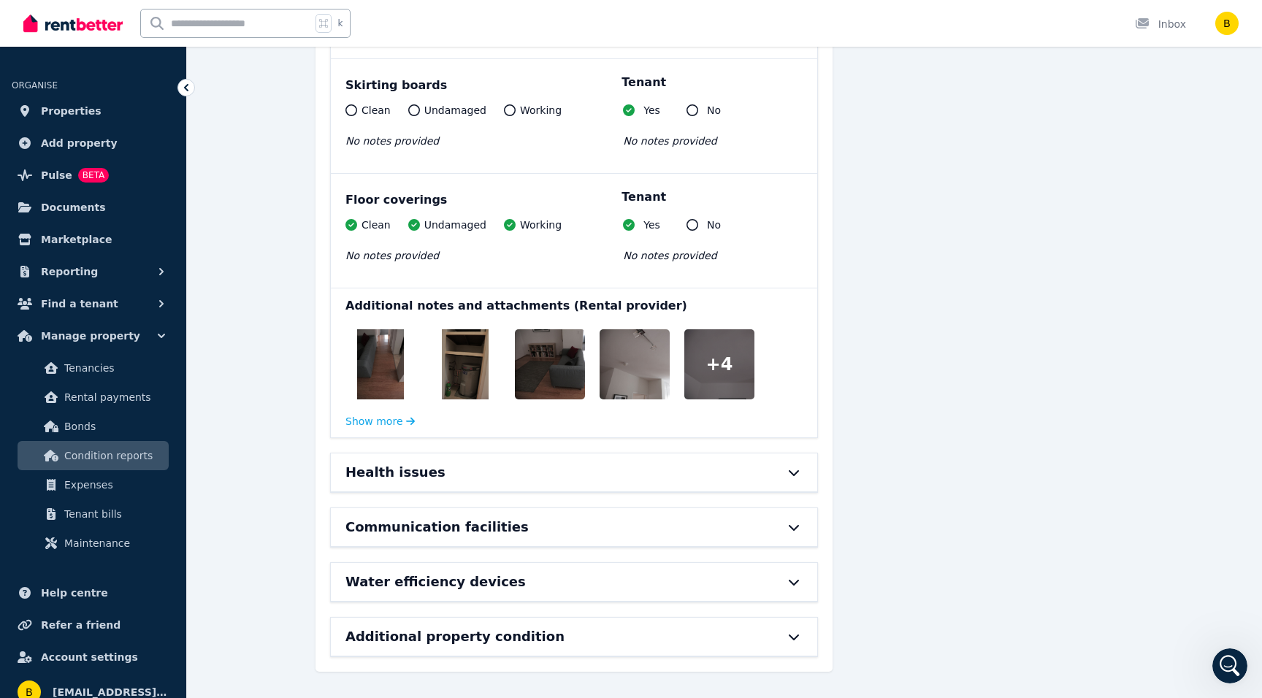
click at [692, 360] on div at bounding box center [719, 364] width 70 height 70
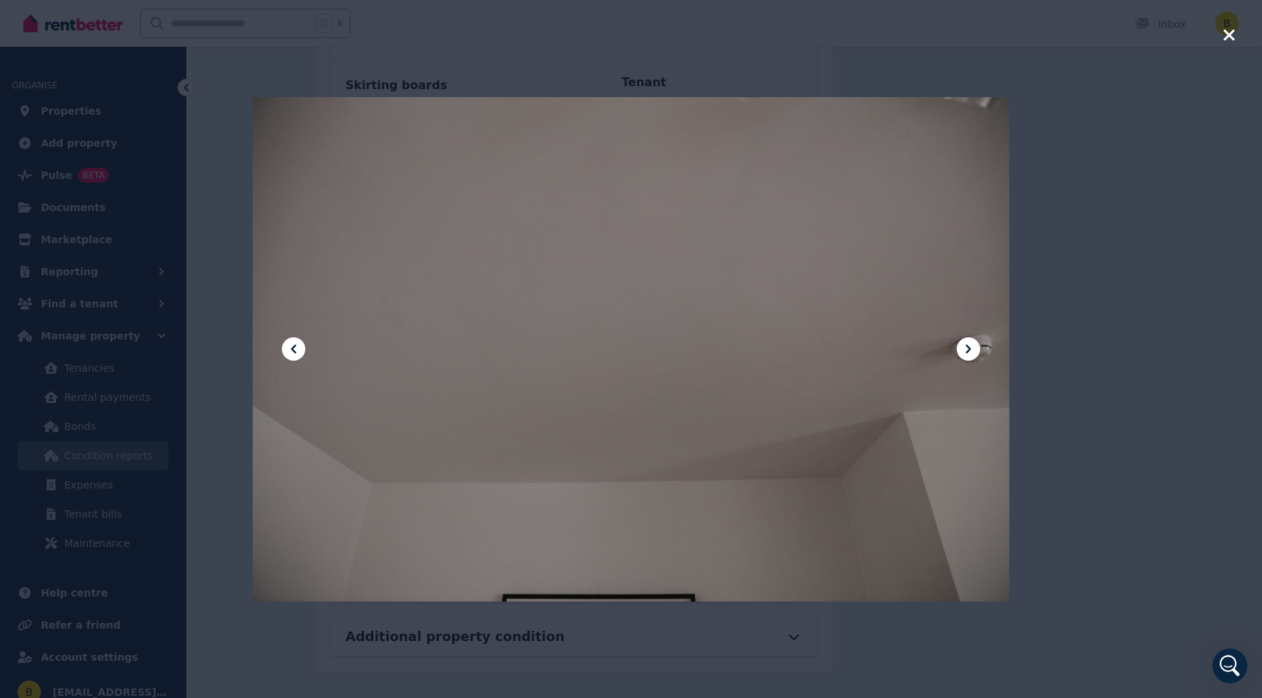
click at [962, 351] on icon at bounding box center [969, 349] width 18 height 18
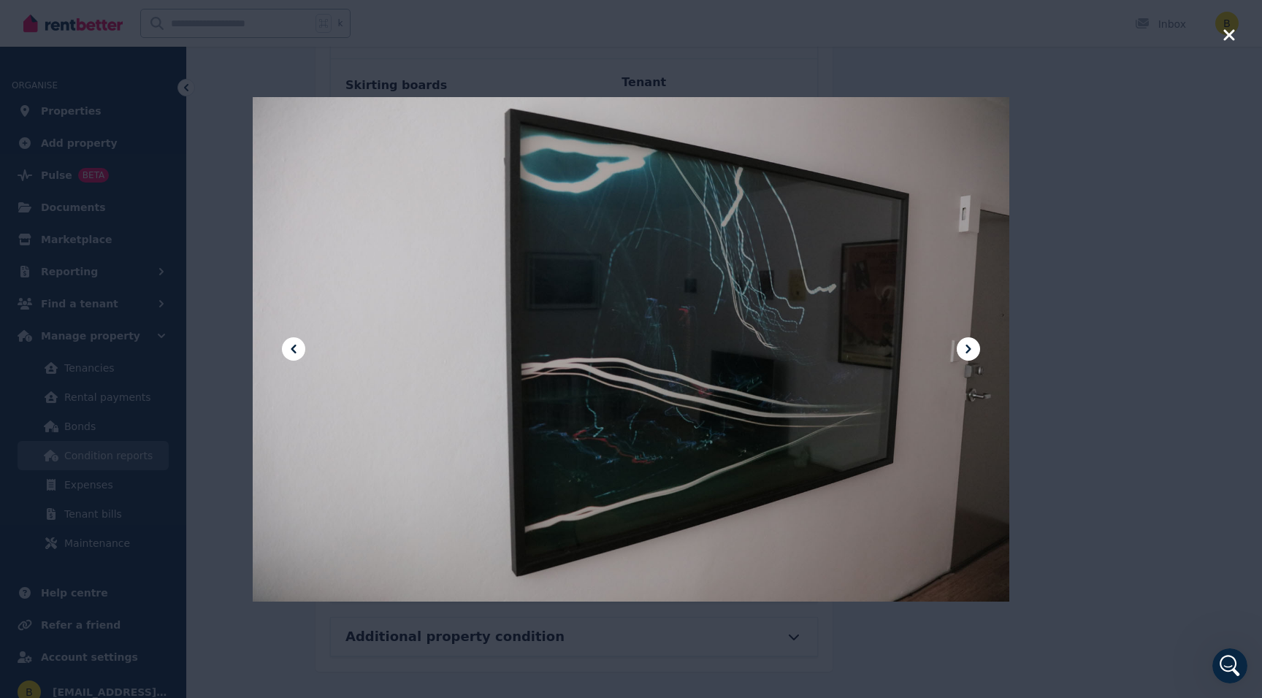
click at [962, 351] on icon at bounding box center [969, 349] width 18 height 18
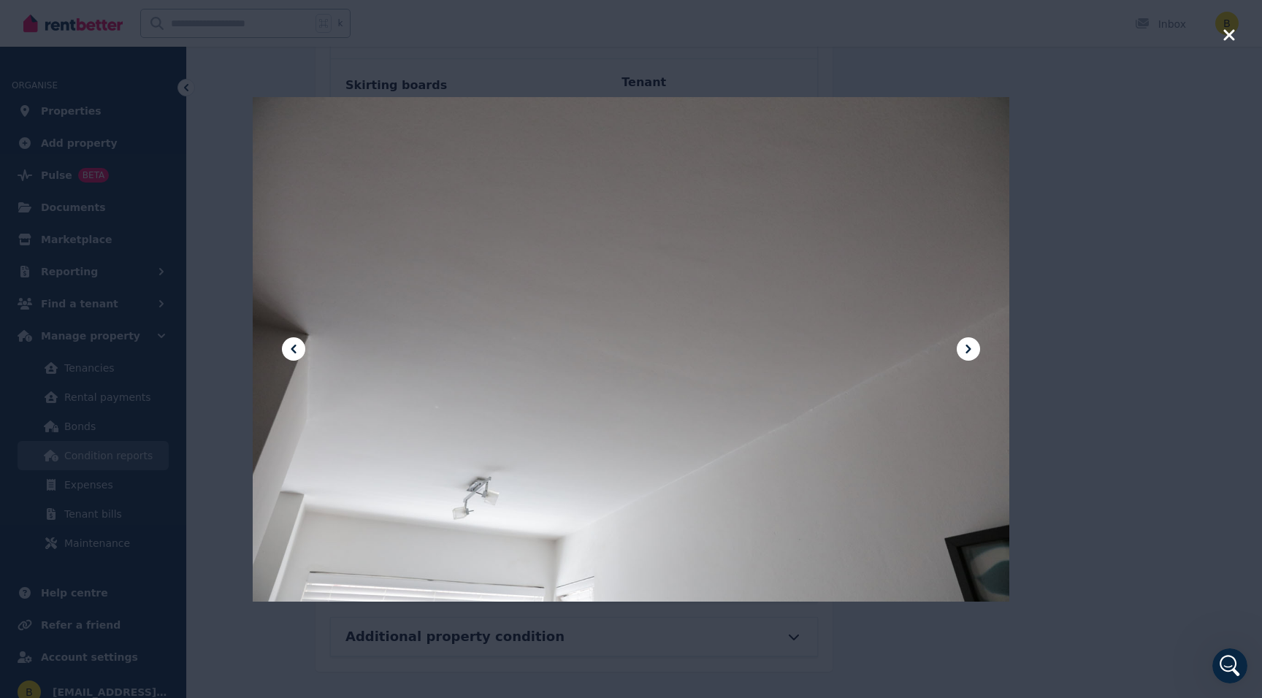
click at [962, 351] on icon at bounding box center [969, 349] width 18 height 18
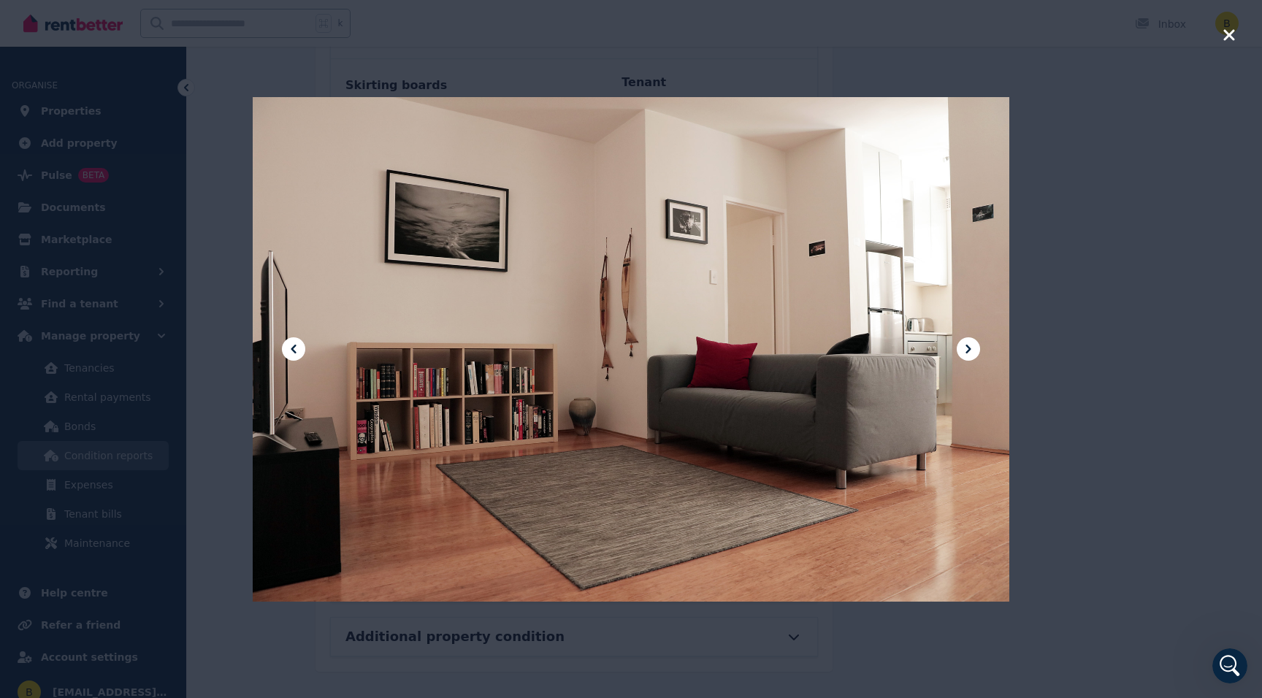
click at [1113, 349] on div at bounding box center [631, 349] width 1262 height 698
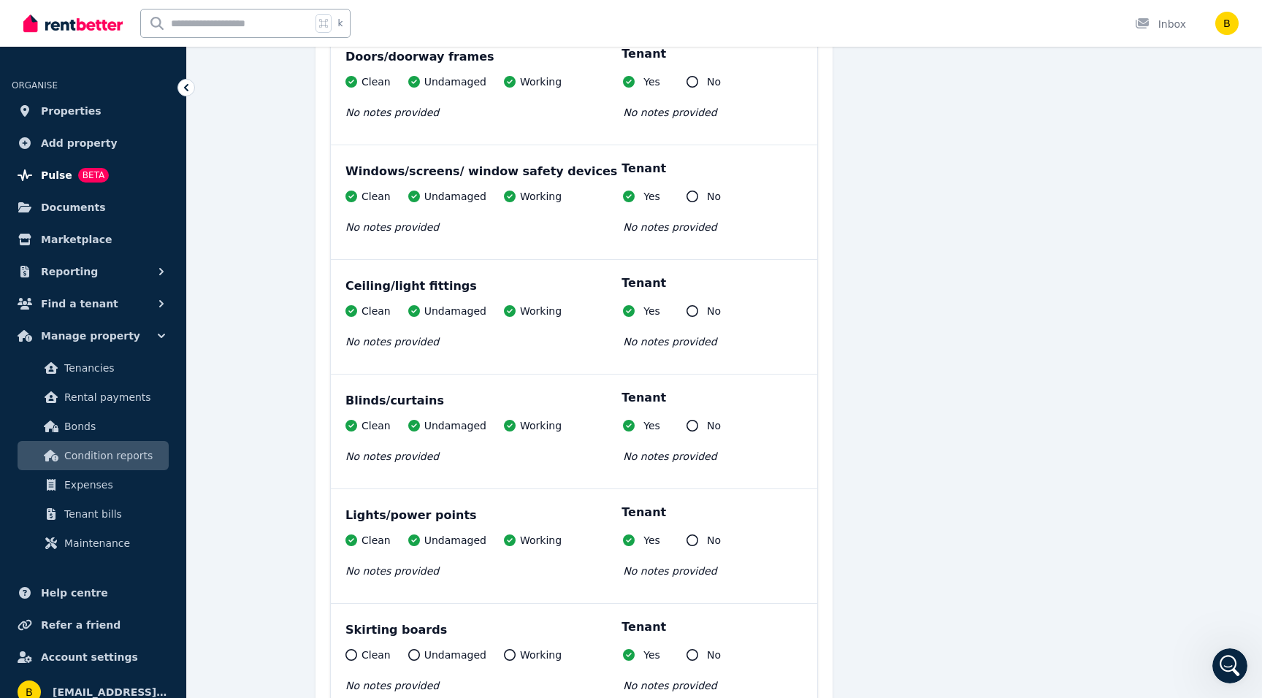
scroll to position [668, 0]
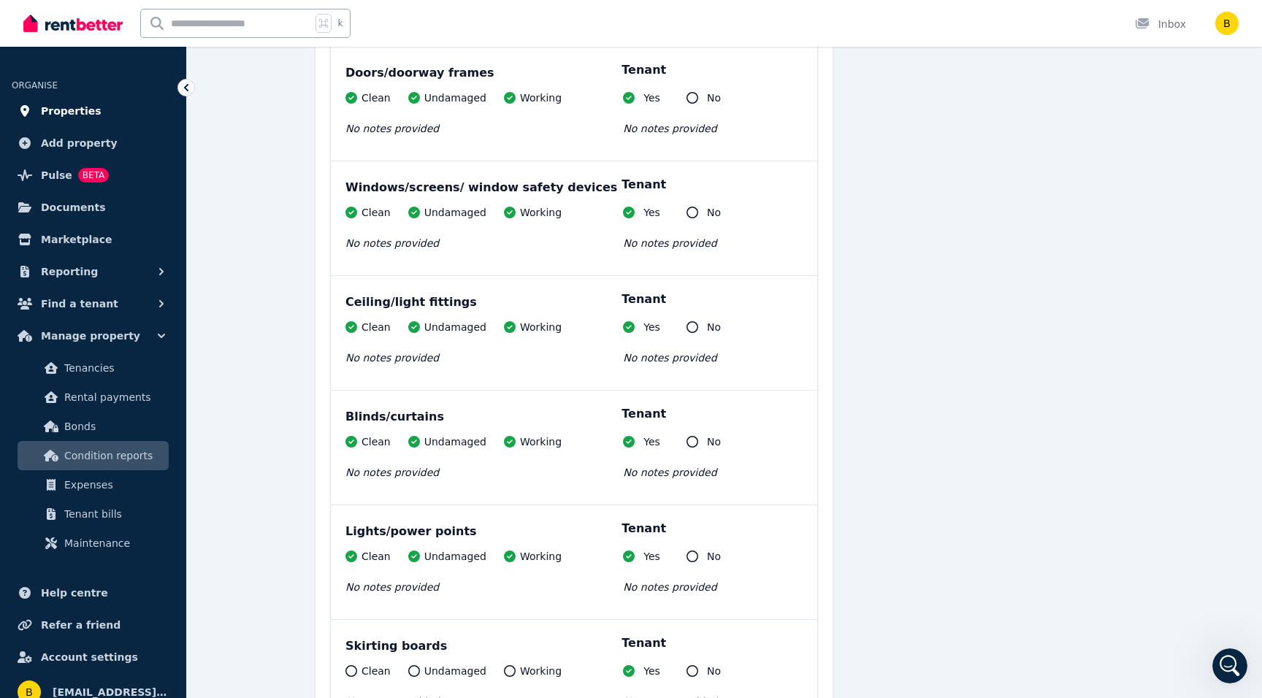
click at [52, 105] on span "Properties" at bounding box center [71, 111] width 61 height 18
